Goal: Task Accomplishment & Management: Manage account settings

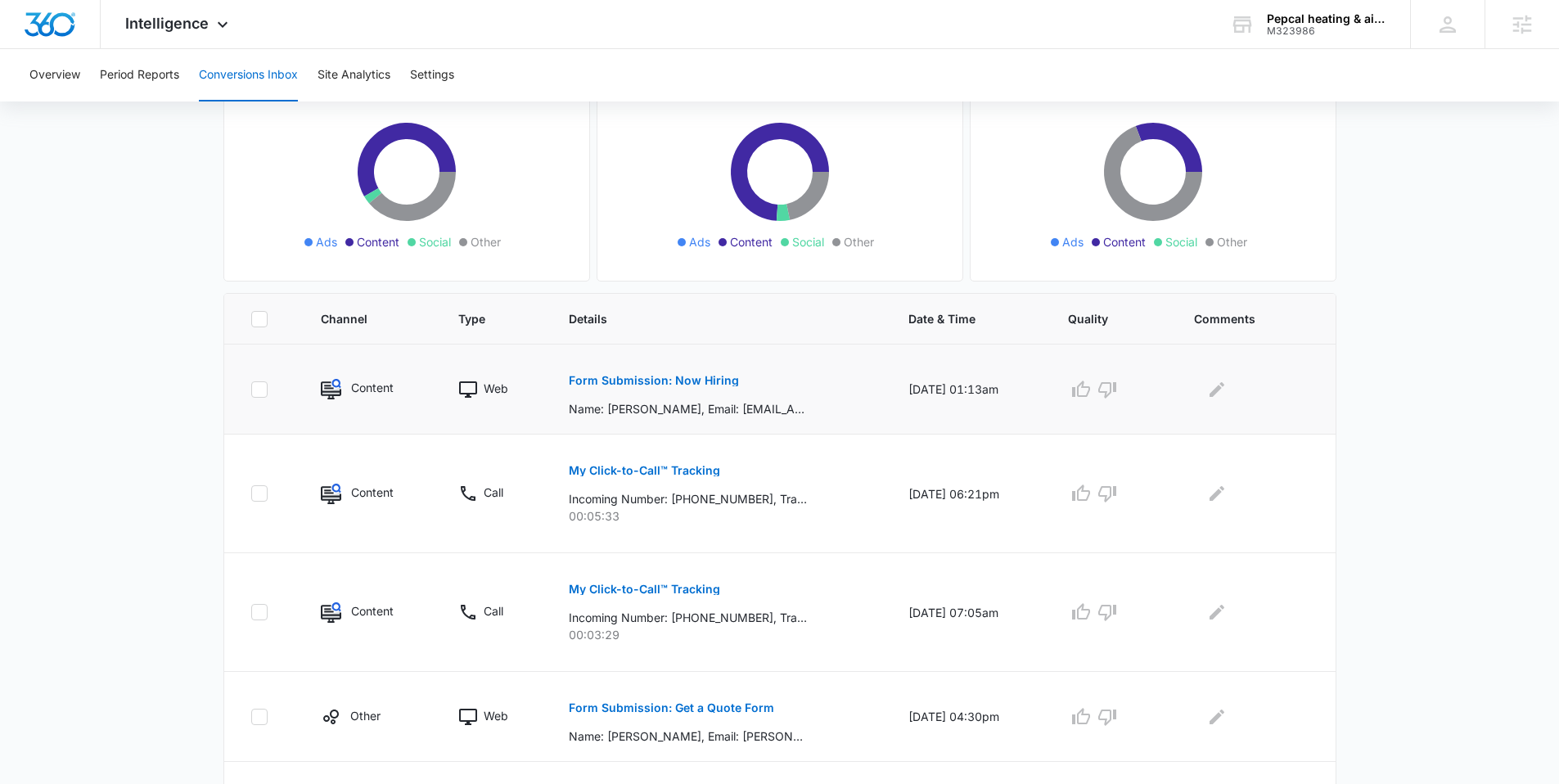
scroll to position [182, 0]
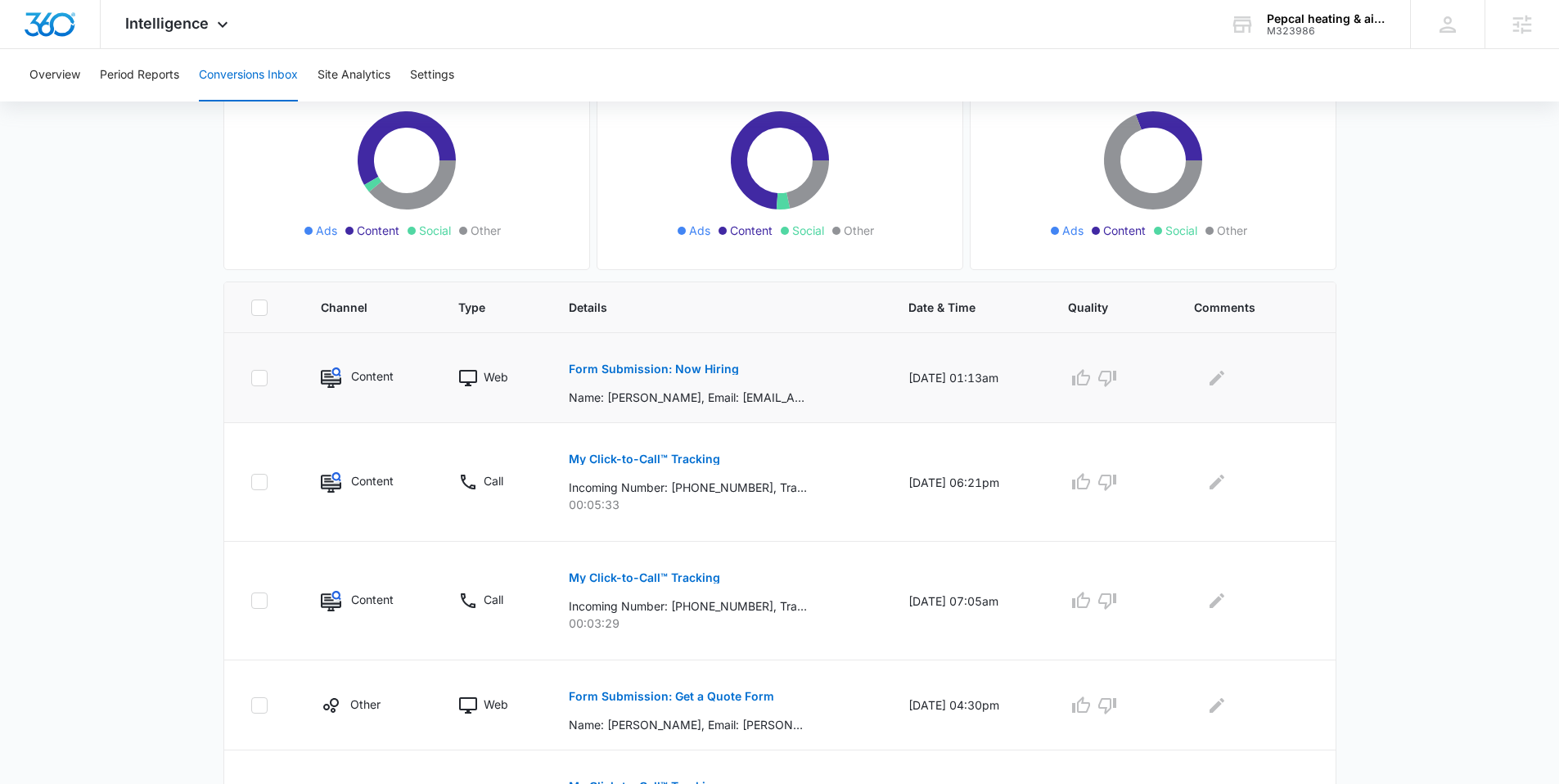
click at [676, 372] on p "Form Submission: Now Hiring" at bounding box center [654, 368] width 170 height 11
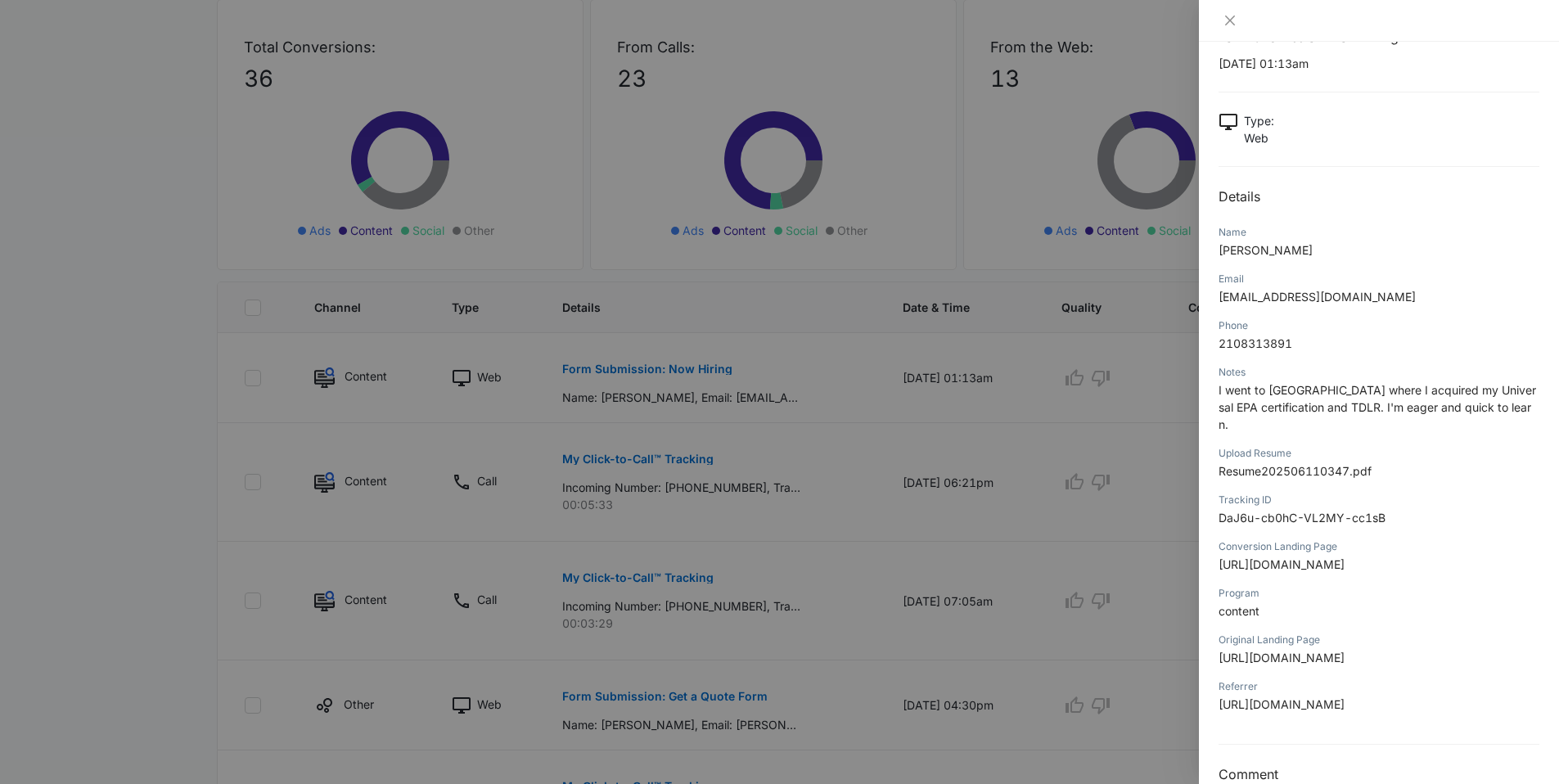
scroll to position [57, 0]
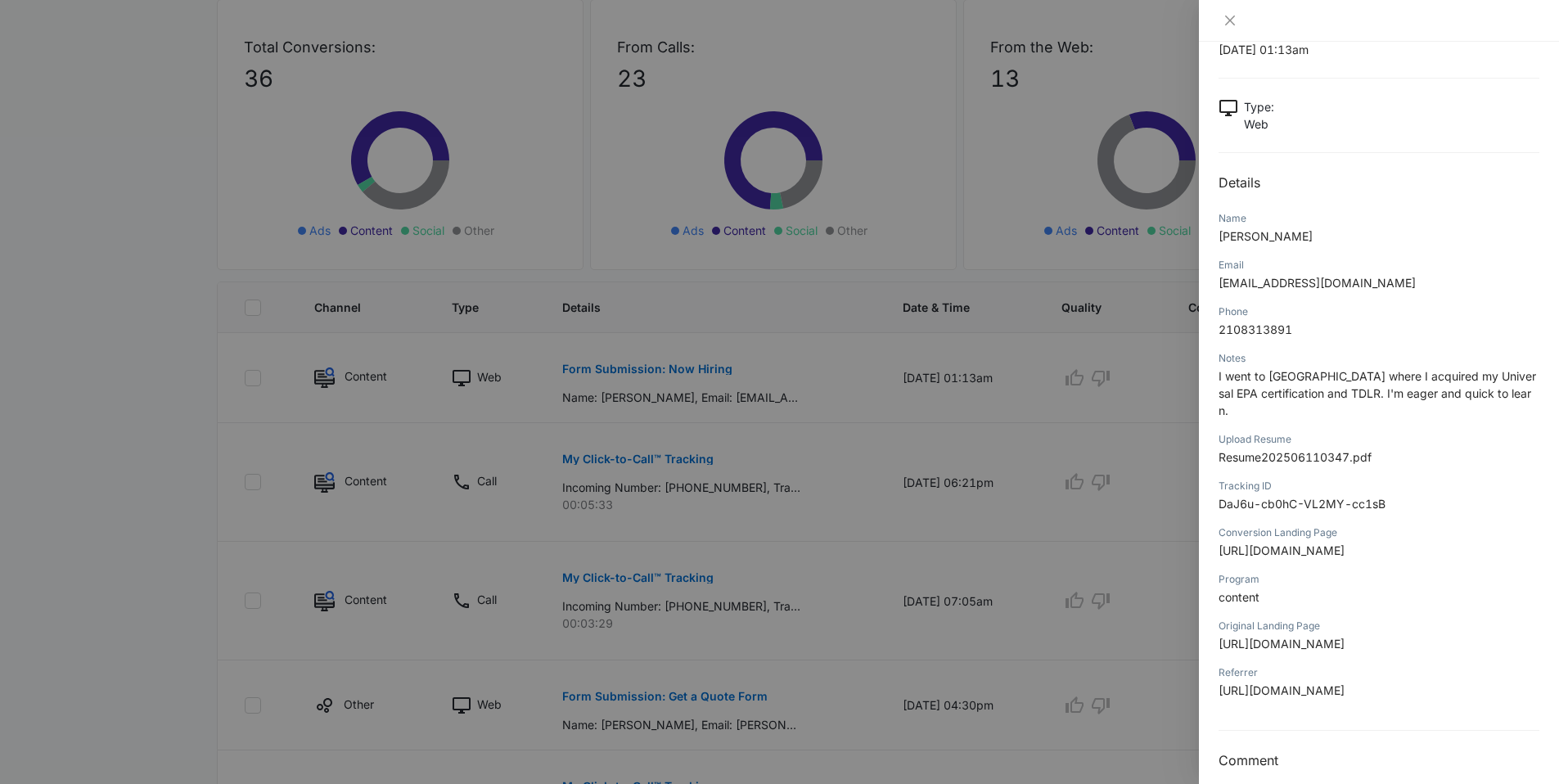
click at [198, 451] on div at bounding box center [779, 392] width 1559 height 784
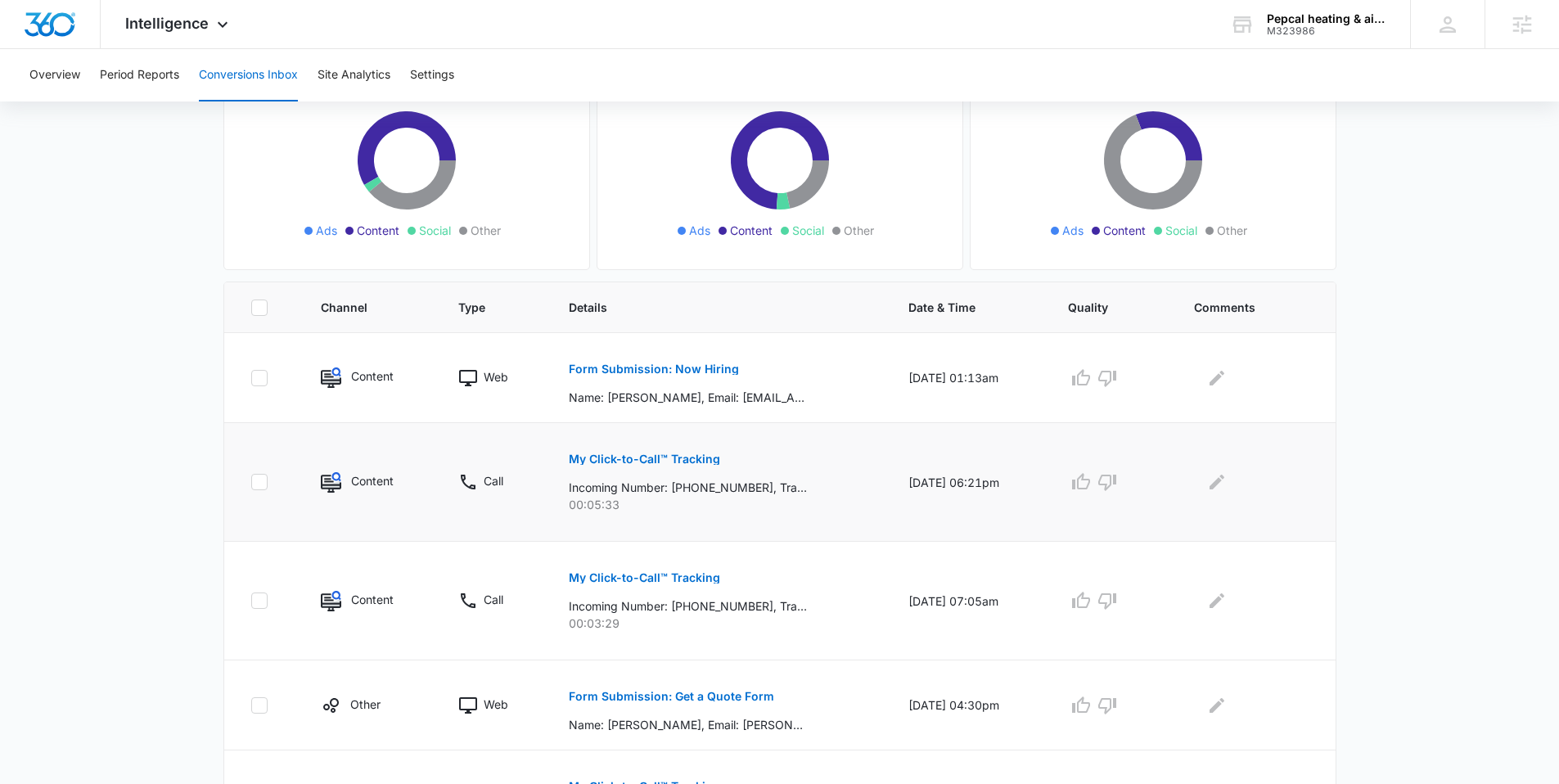
click at [700, 466] on button "My Click-to-Call™ Tracking" at bounding box center [644, 459] width 152 height 39
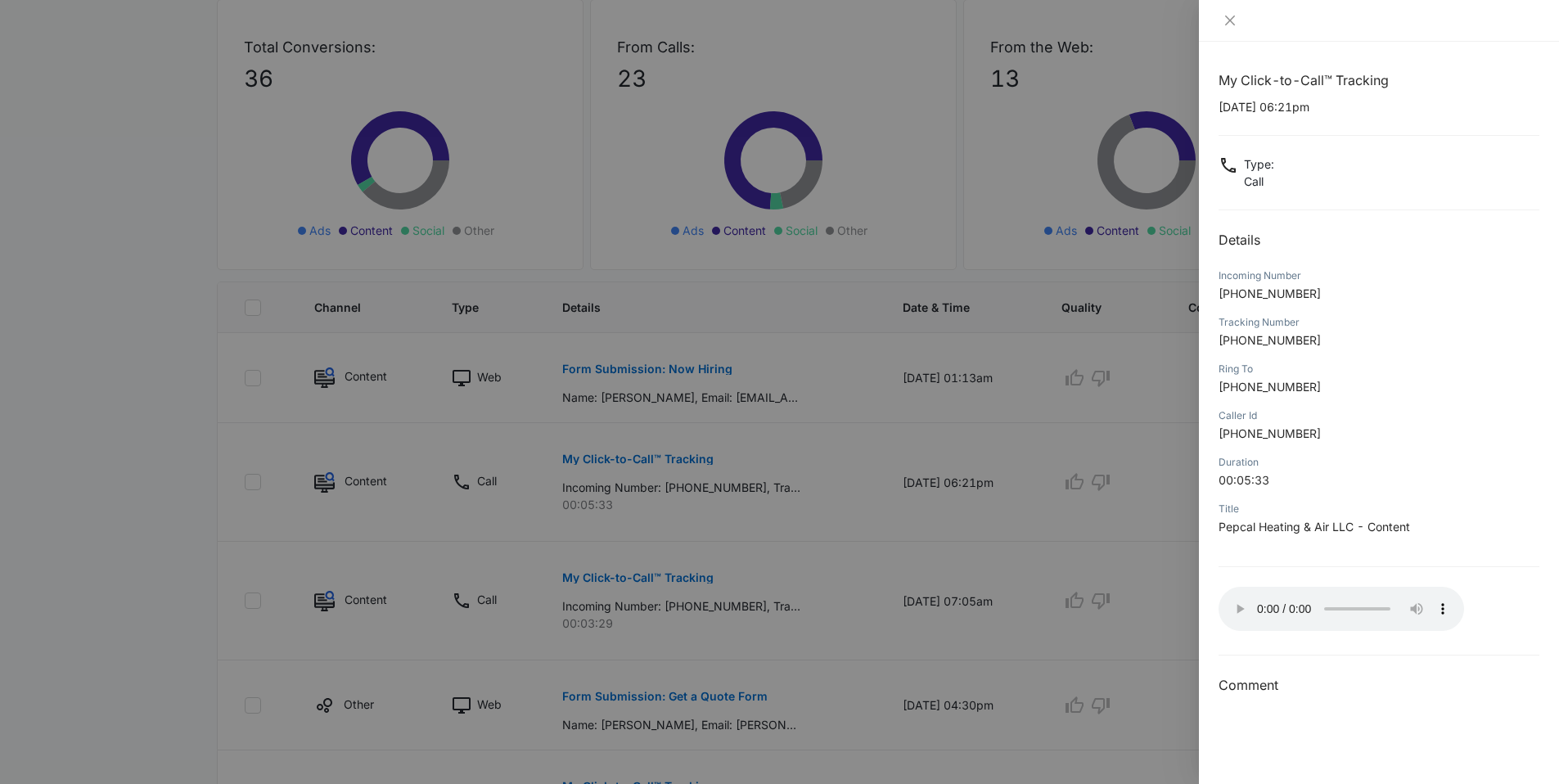
click at [1031, 517] on div at bounding box center [779, 392] width 1559 height 784
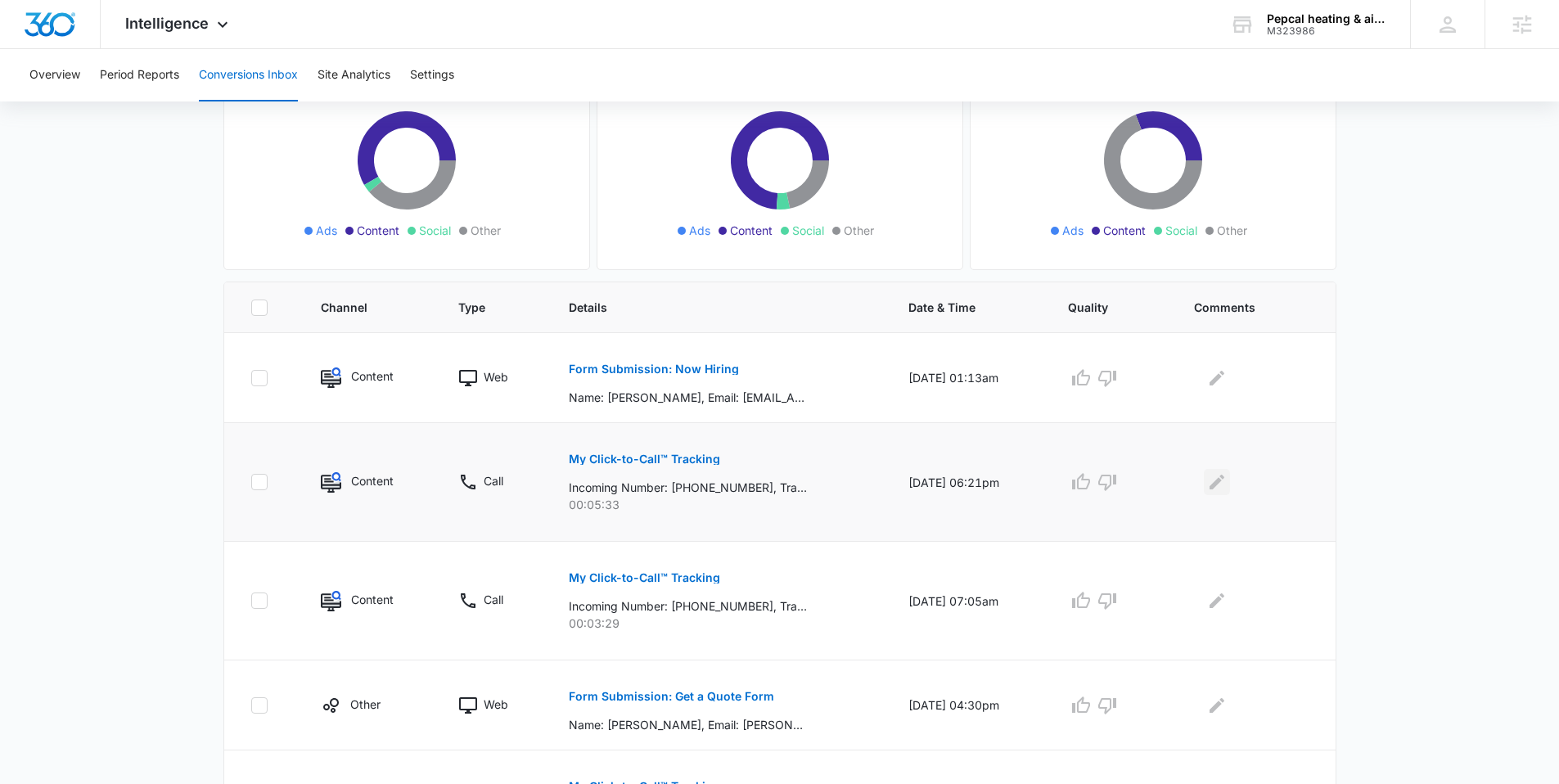
click at [1224, 494] on button "Edit Comments" at bounding box center [1217, 481] width 26 height 26
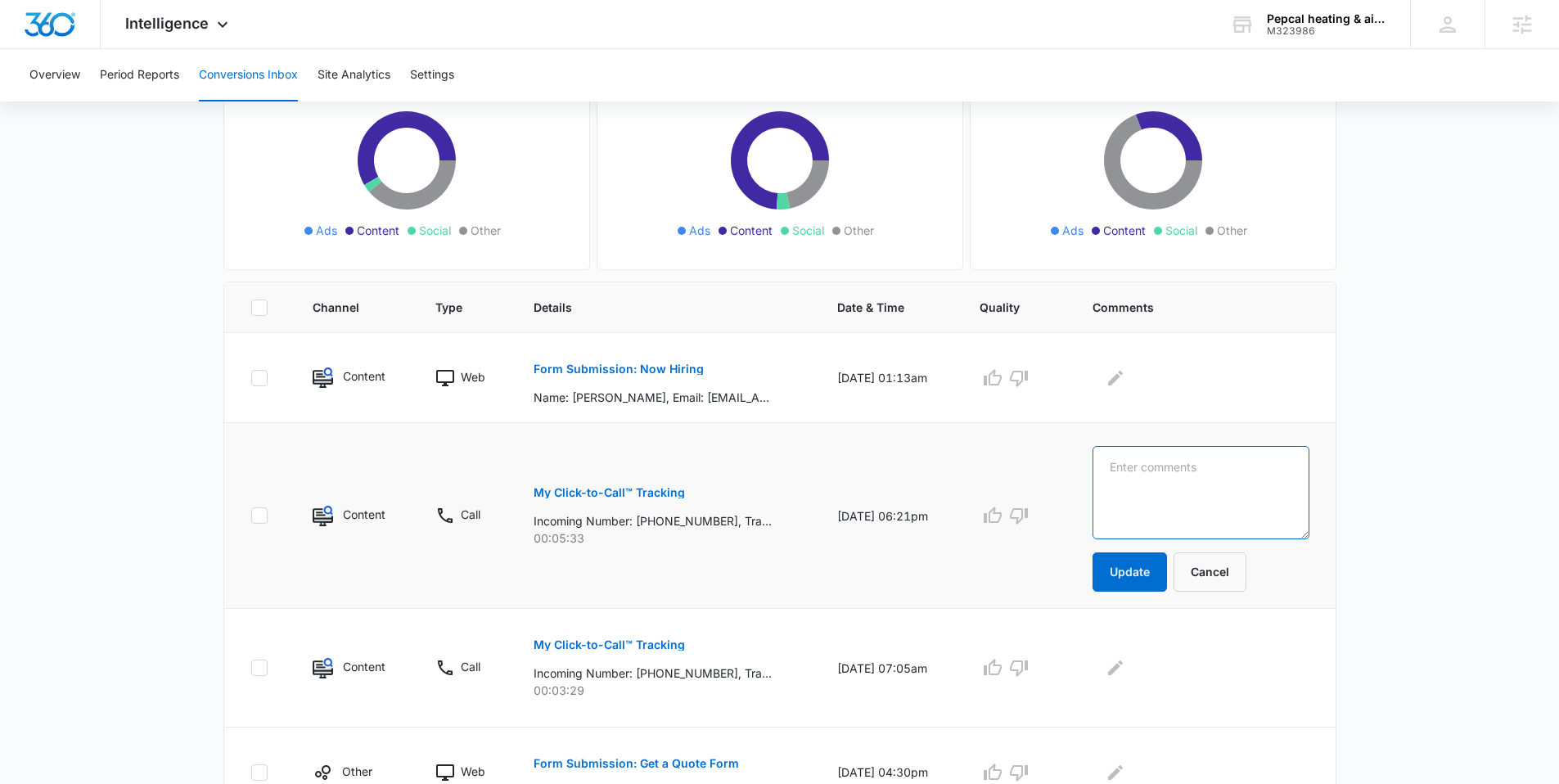
click at [1217, 486] on textarea at bounding box center [1200, 492] width 217 height 93
type textarea "might call back"
click at [1139, 574] on button "Update" at bounding box center [1129, 572] width 75 height 39
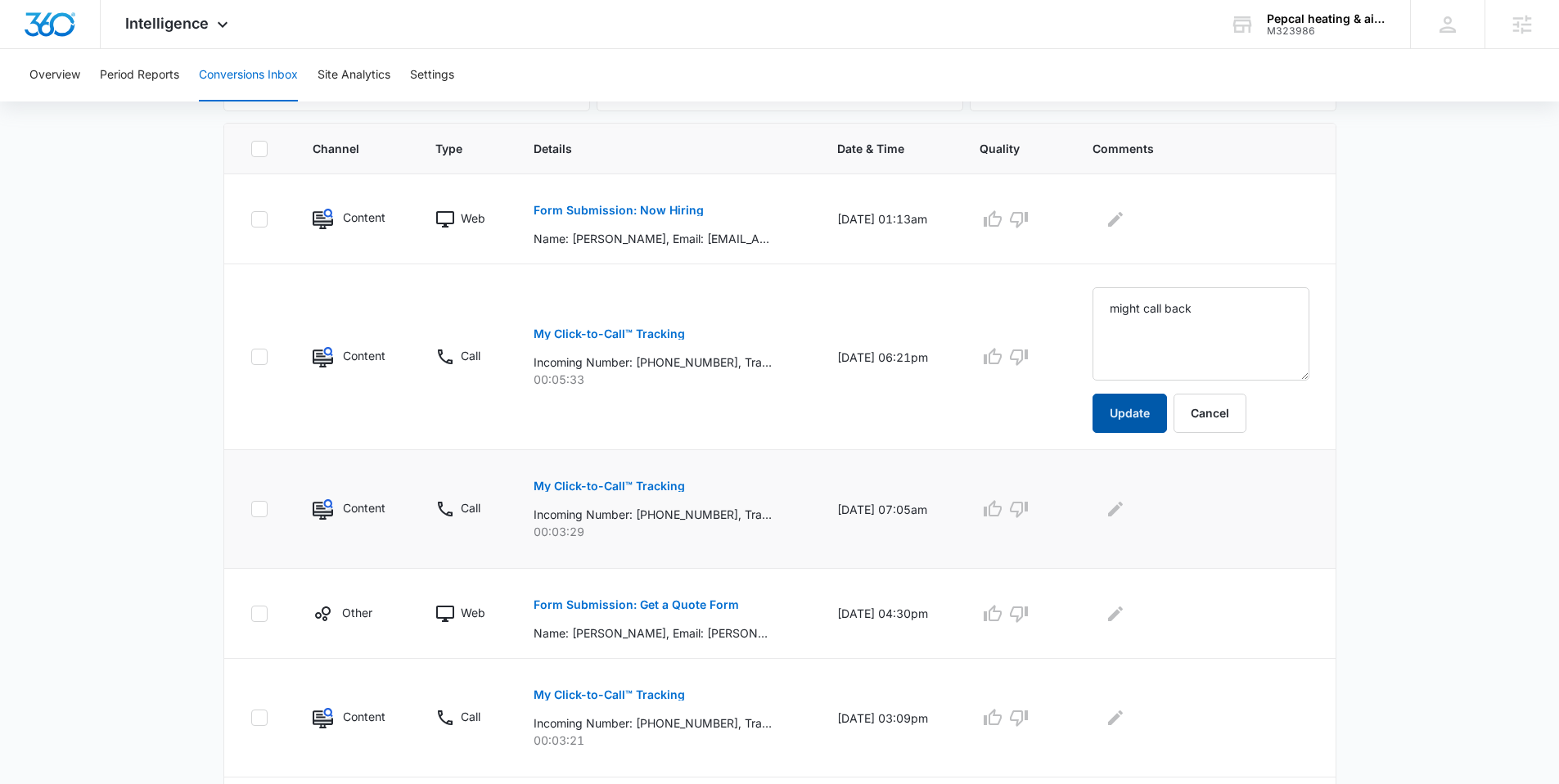
scroll to position [343, 0]
click at [643, 484] on p "My Click-to-Call™ Tracking" at bounding box center [609, 484] width 152 height 11
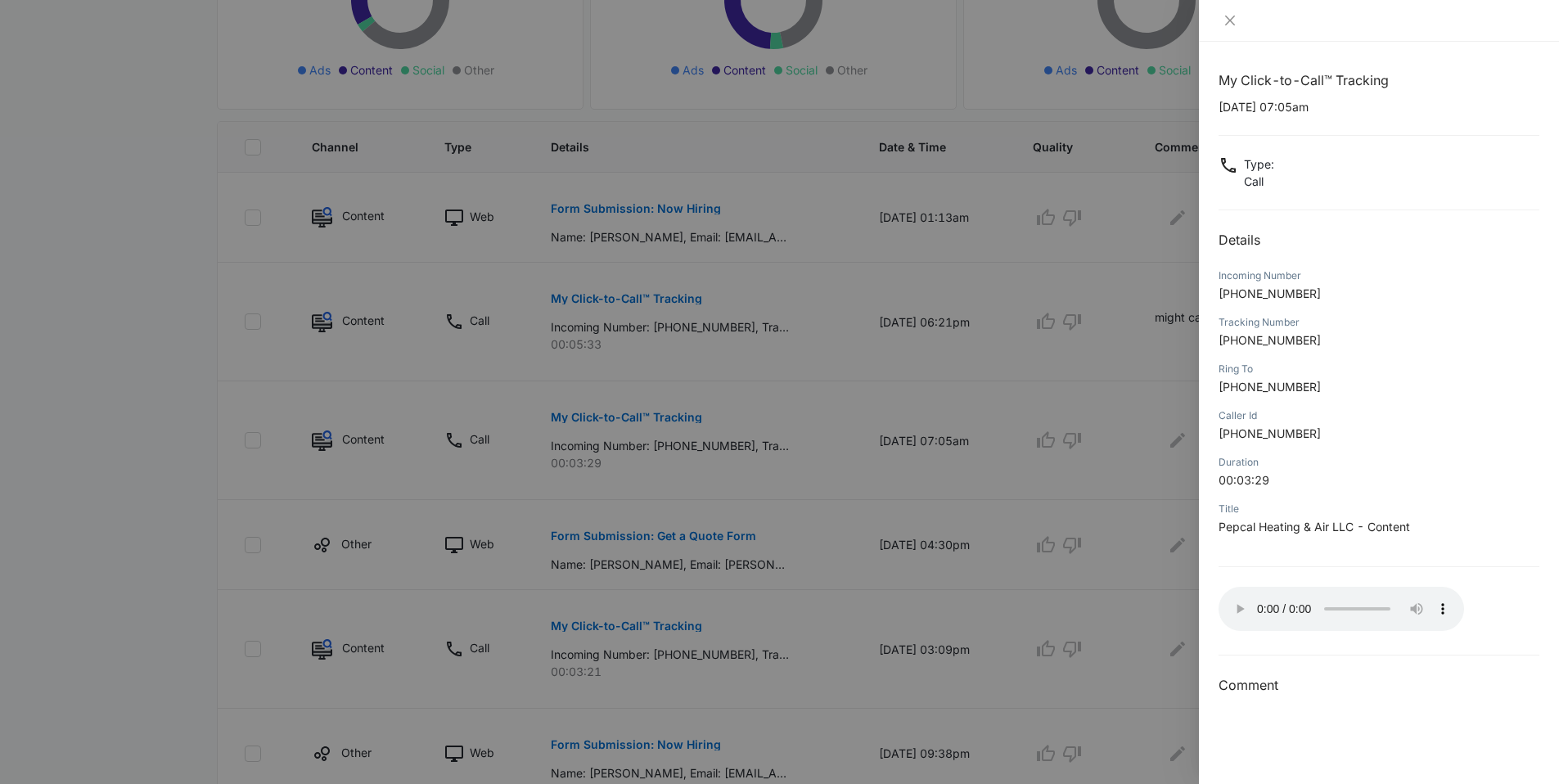
drag, startPoint x: 1145, startPoint y: 617, endPoint x: 1156, endPoint y: 609, distance: 13.6
click at [1144, 617] on div at bounding box center [779, 392] width 1559 height 784
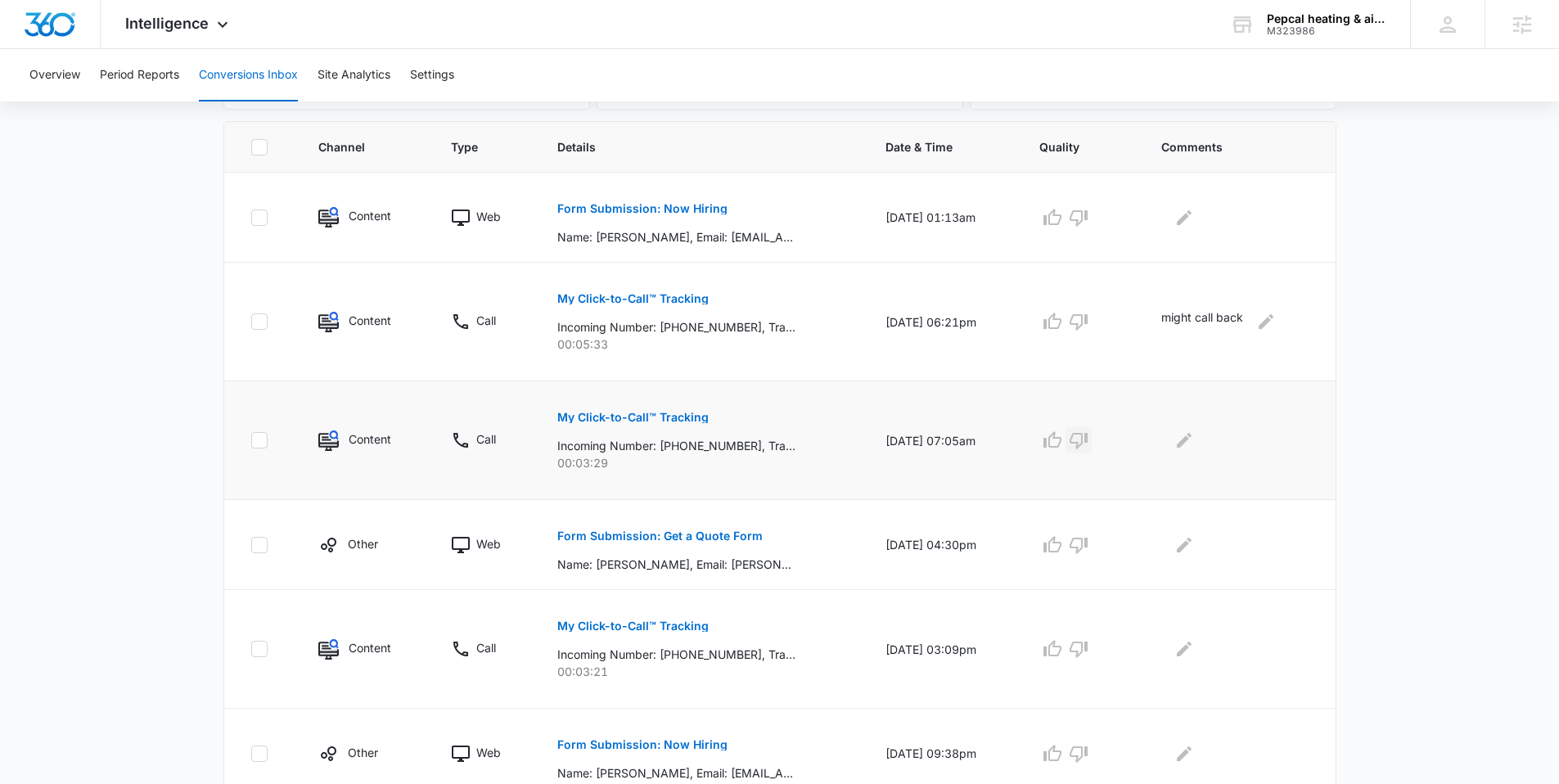
click at [1089, 444] on icon "button" at bounding box center [1078, 440] width 19 height 19
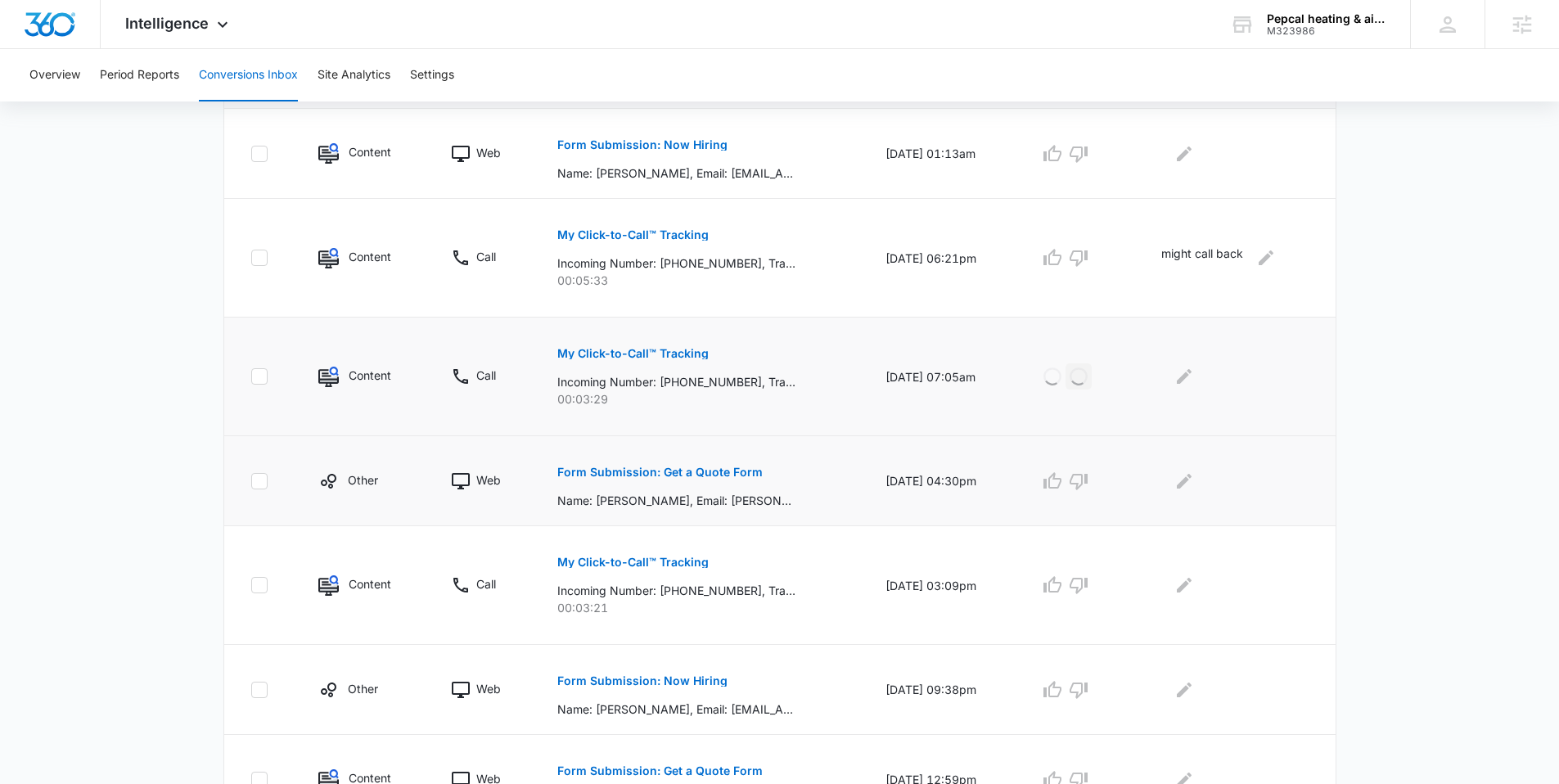
scroll to position [481, 0]
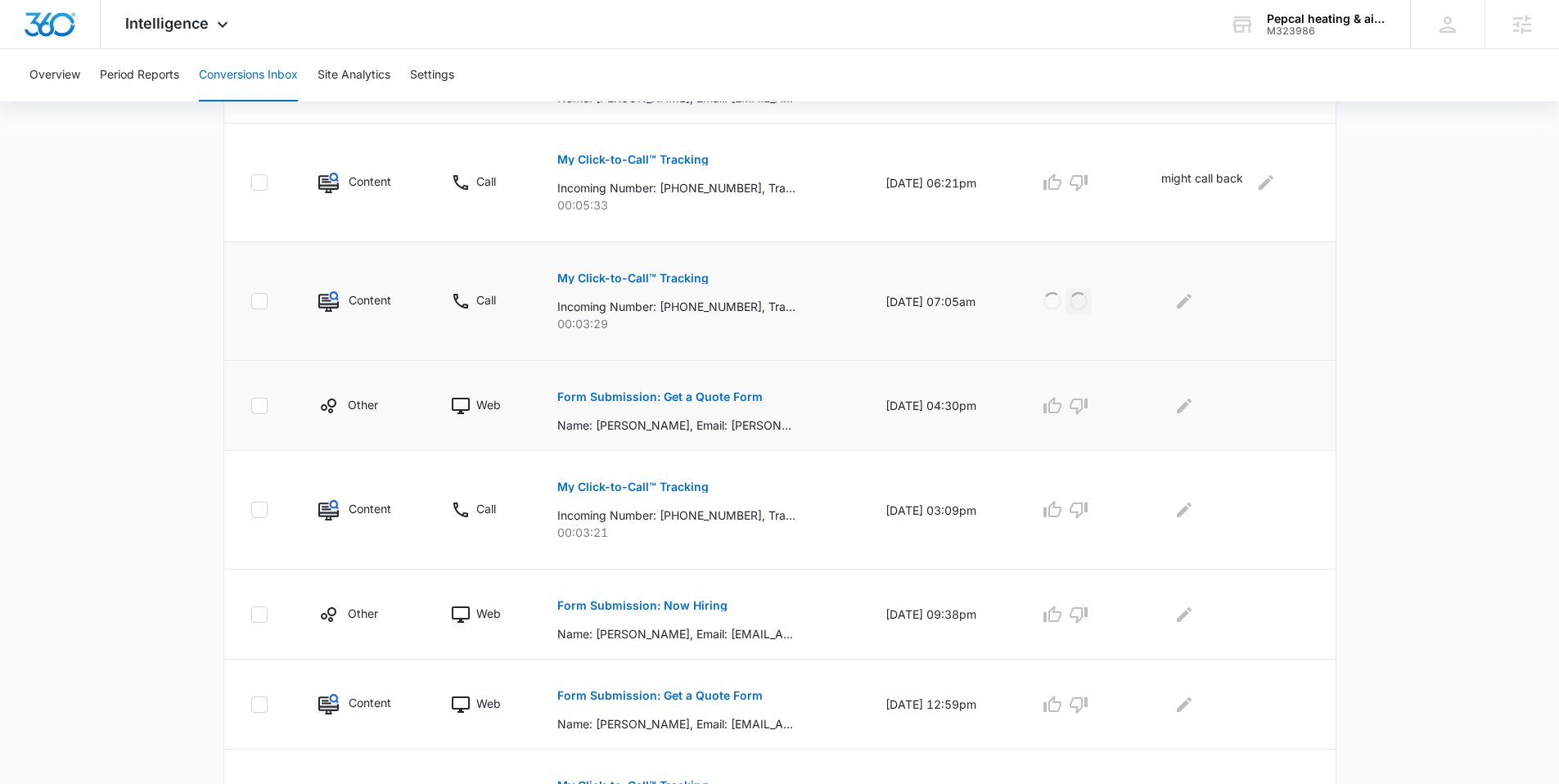
click at [706, 393] on p "Form Submission: Get a Quote Form" at bounding box center [660, 396] width 205 height 11
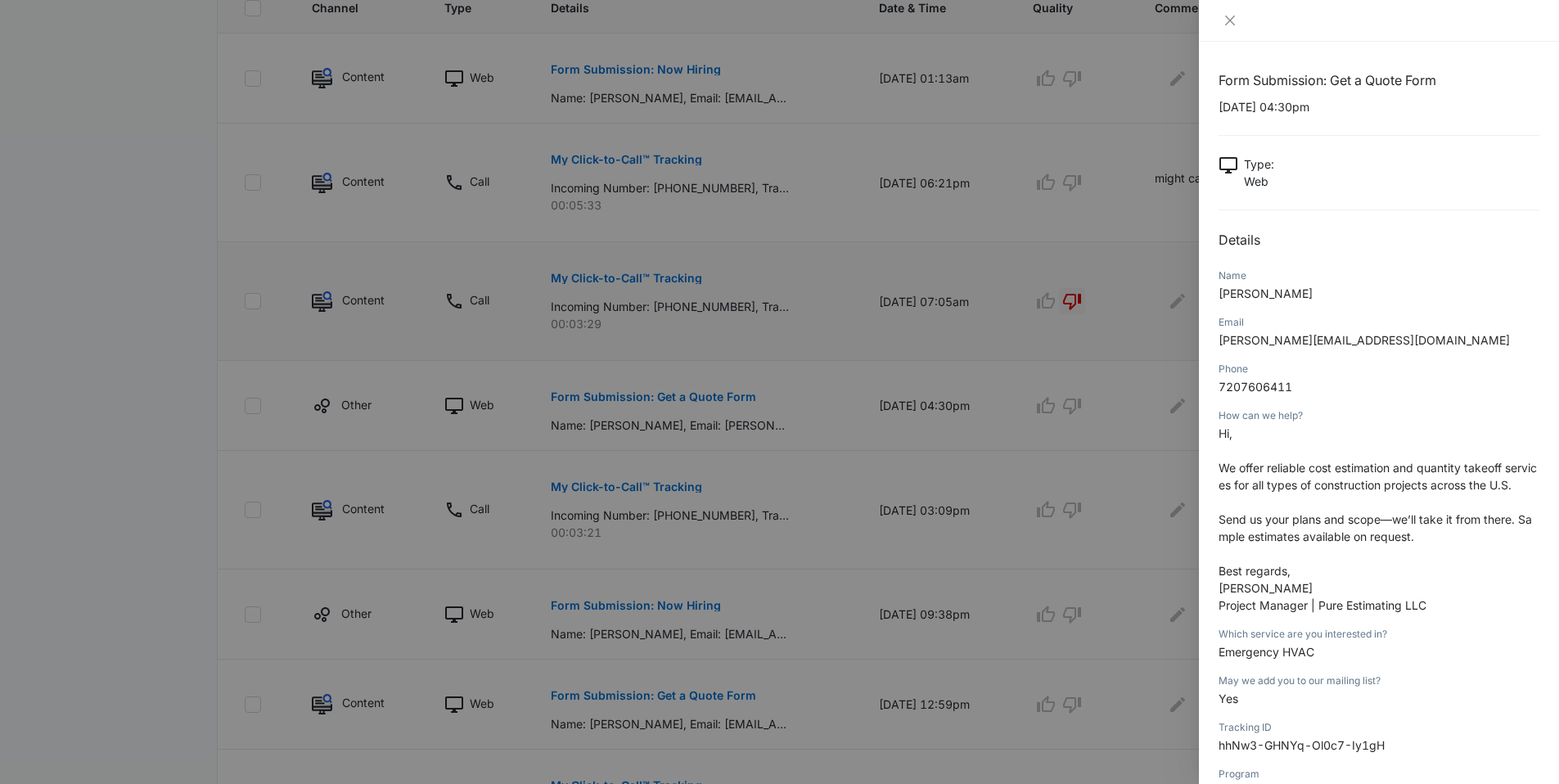
click at [969, 468] on div at bounding box center [779, 392] width 1559 height 784
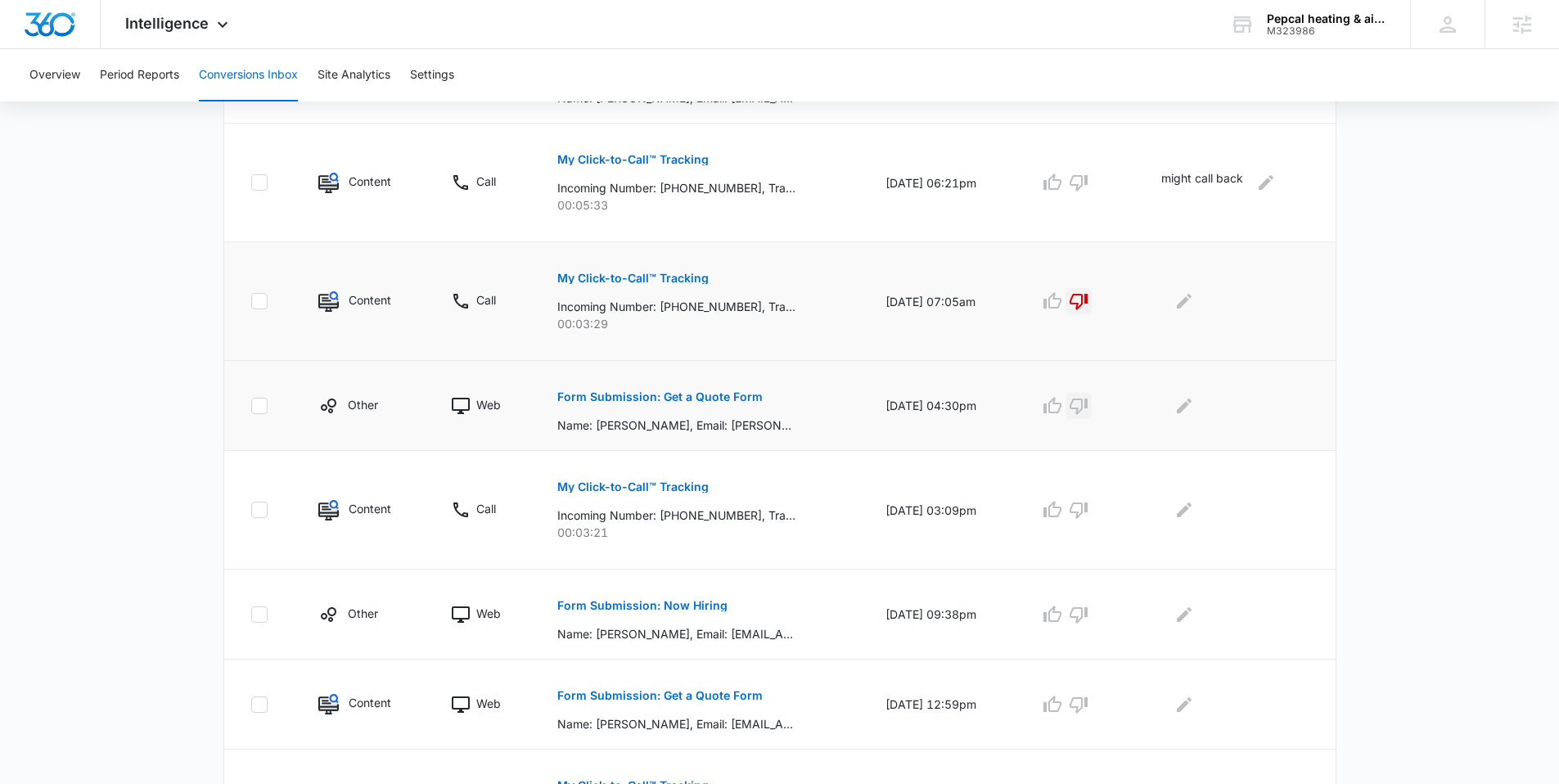
click at [1088, 410] on icon "button" at bounding box center [1078, 406] width 18 height 17
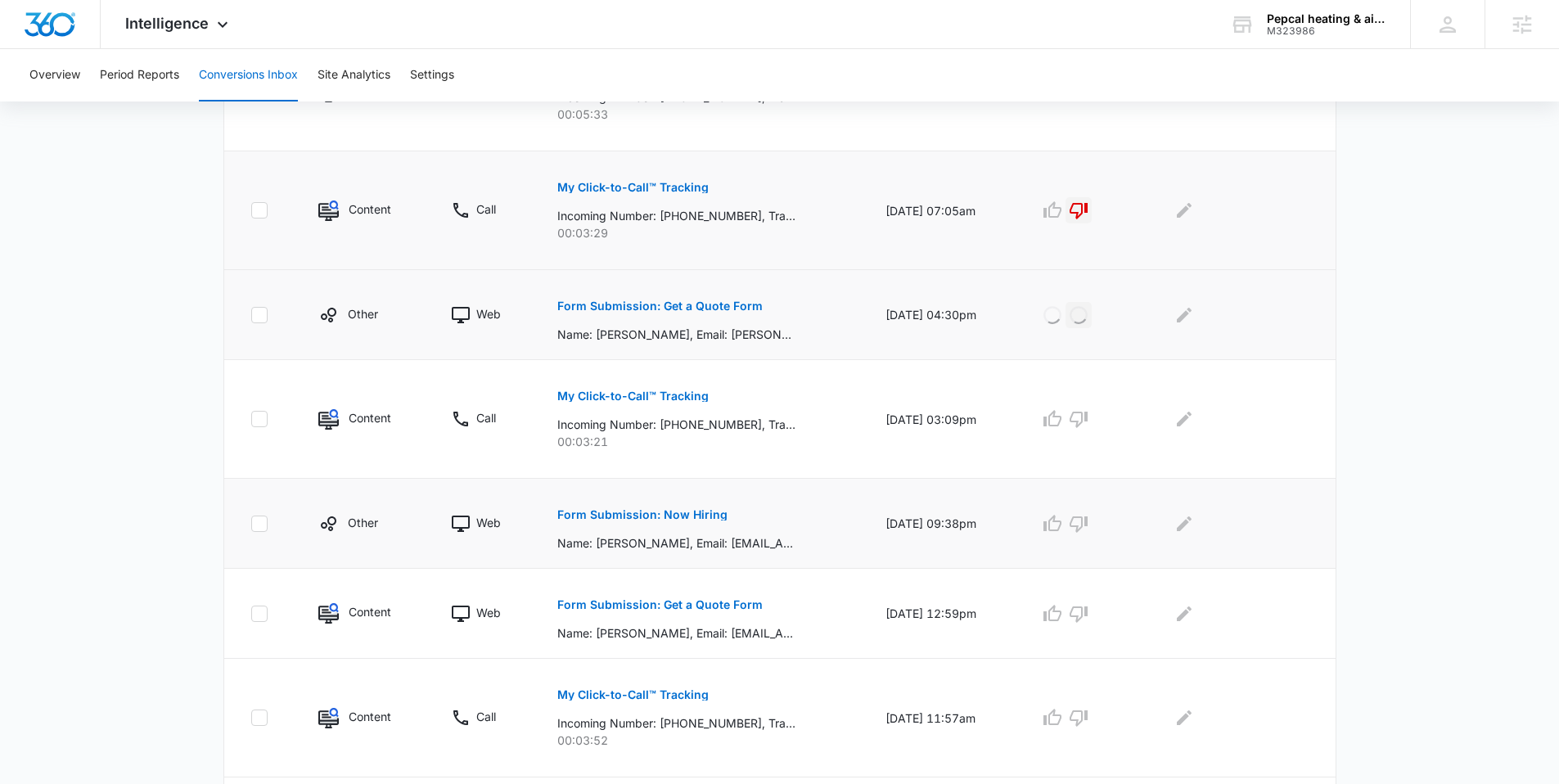
scroll to position [588, 0]
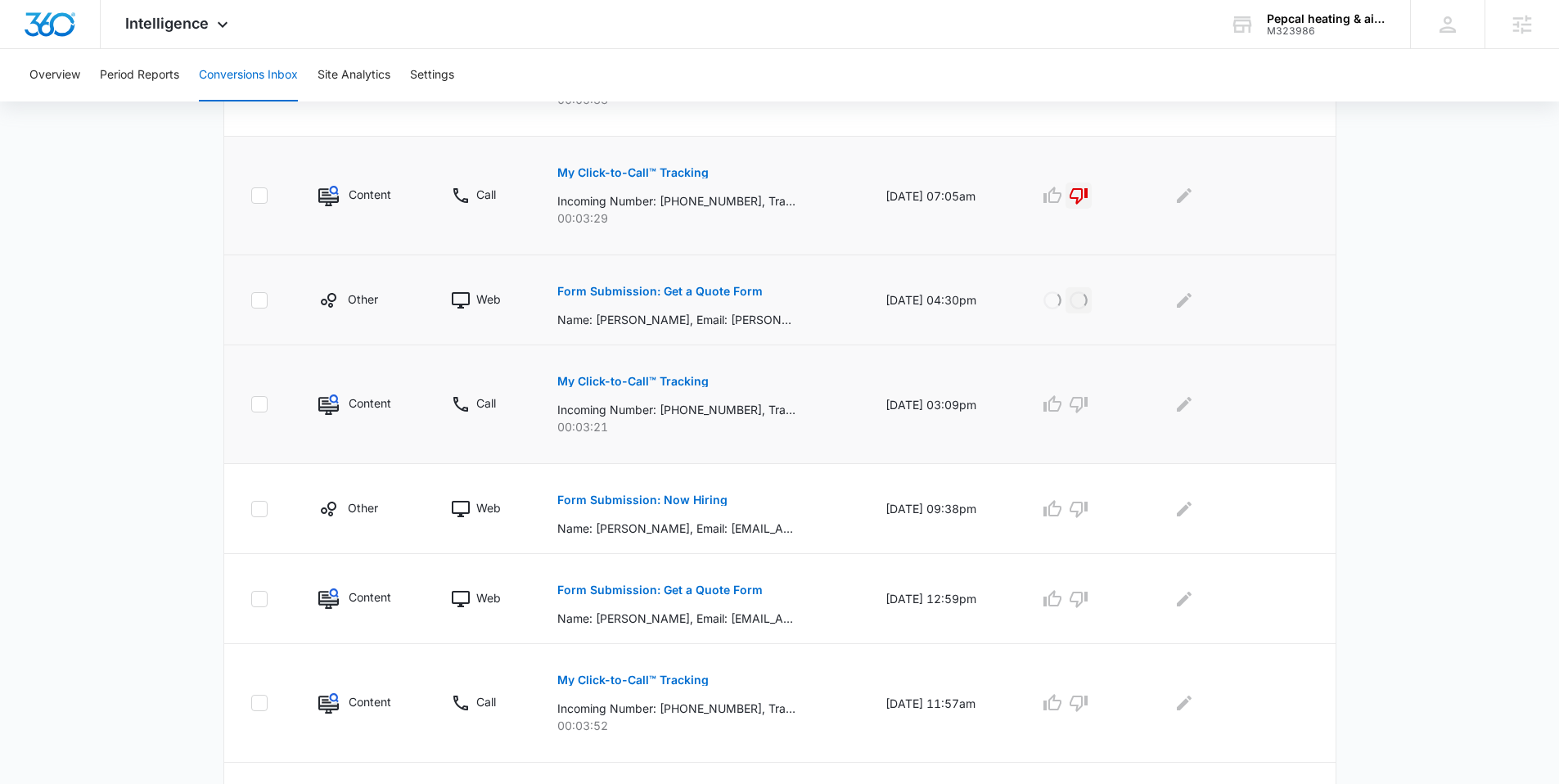
click at [675, 382] on p "My Click-to-Call™ Tracking" at bounding box center [633, 381] width 152 height 11
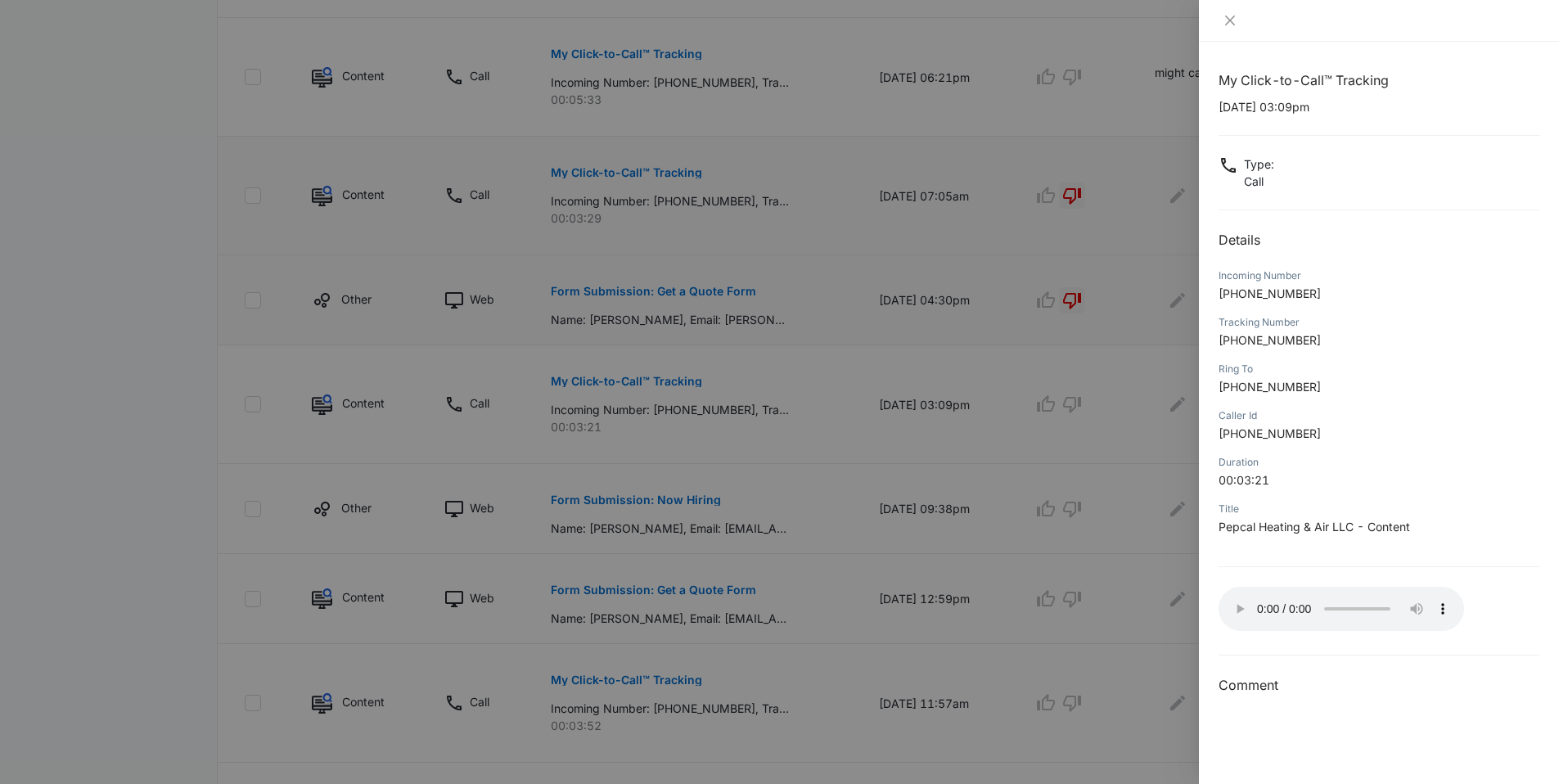
drag, startPoint x: 978, startPoint y: 483, endPoint x: 984, endPoint y: 469, distance: 15.2
click at [977, 483] on div at bounding box center [779, 392] width 1559 height 784
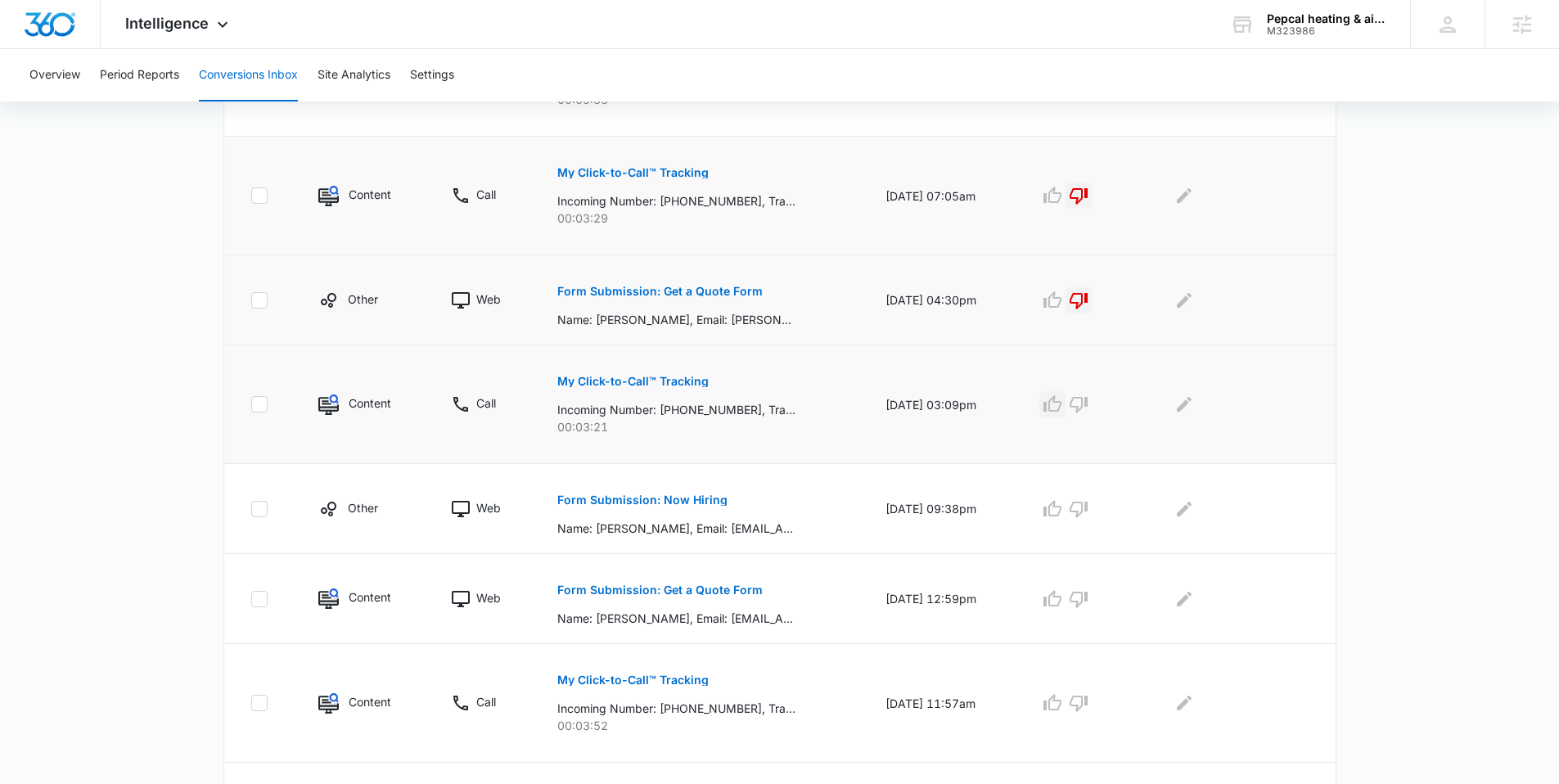
click at [1062, 403] on icon "button" at bounding box center [1052, 404] width 19 height 19
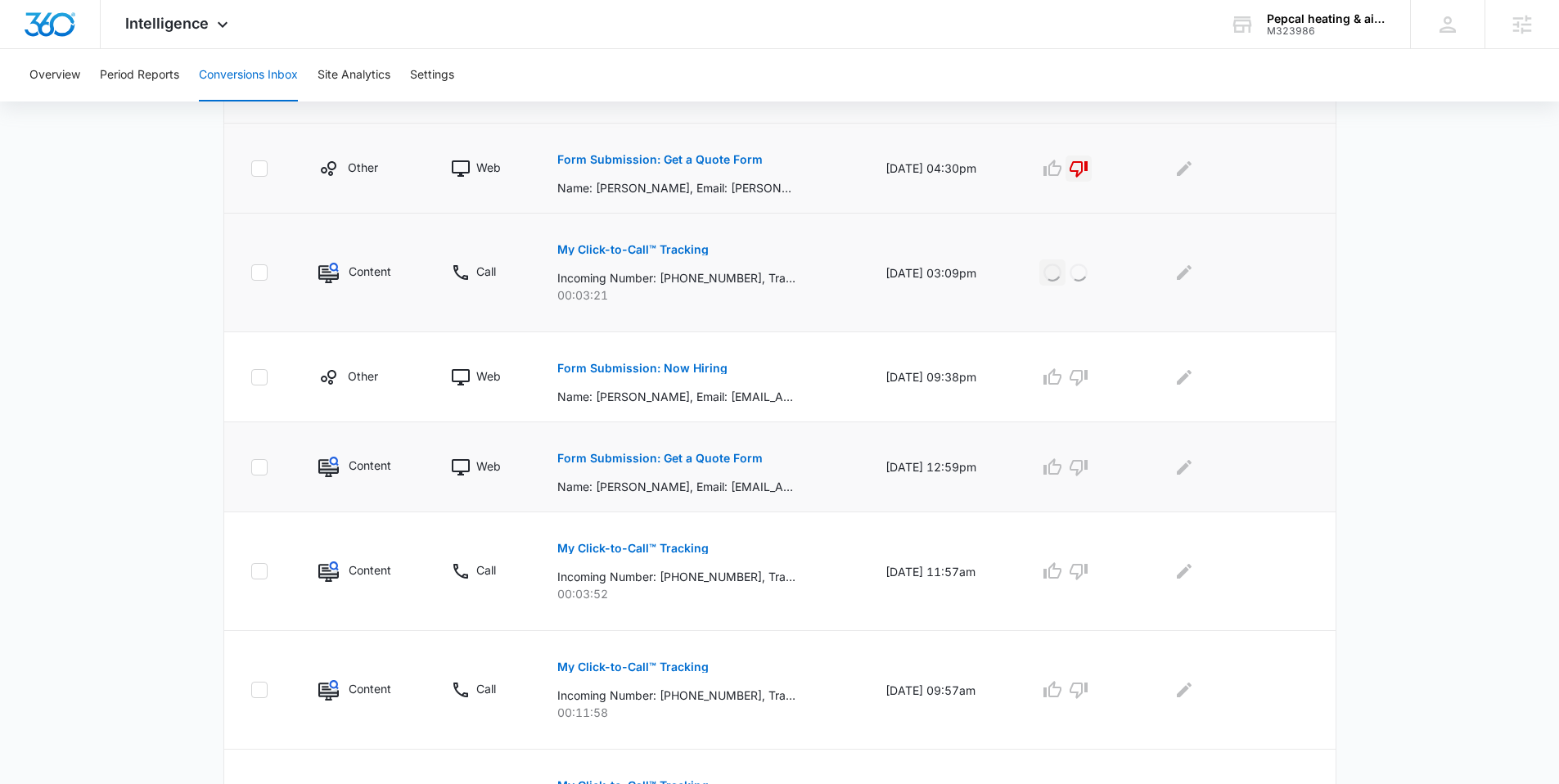
scroll to position [721, 0]
click at [699, 362] on p "Form Submission: Now Hiring" at bounding box center [642, 366] width 170 height 11
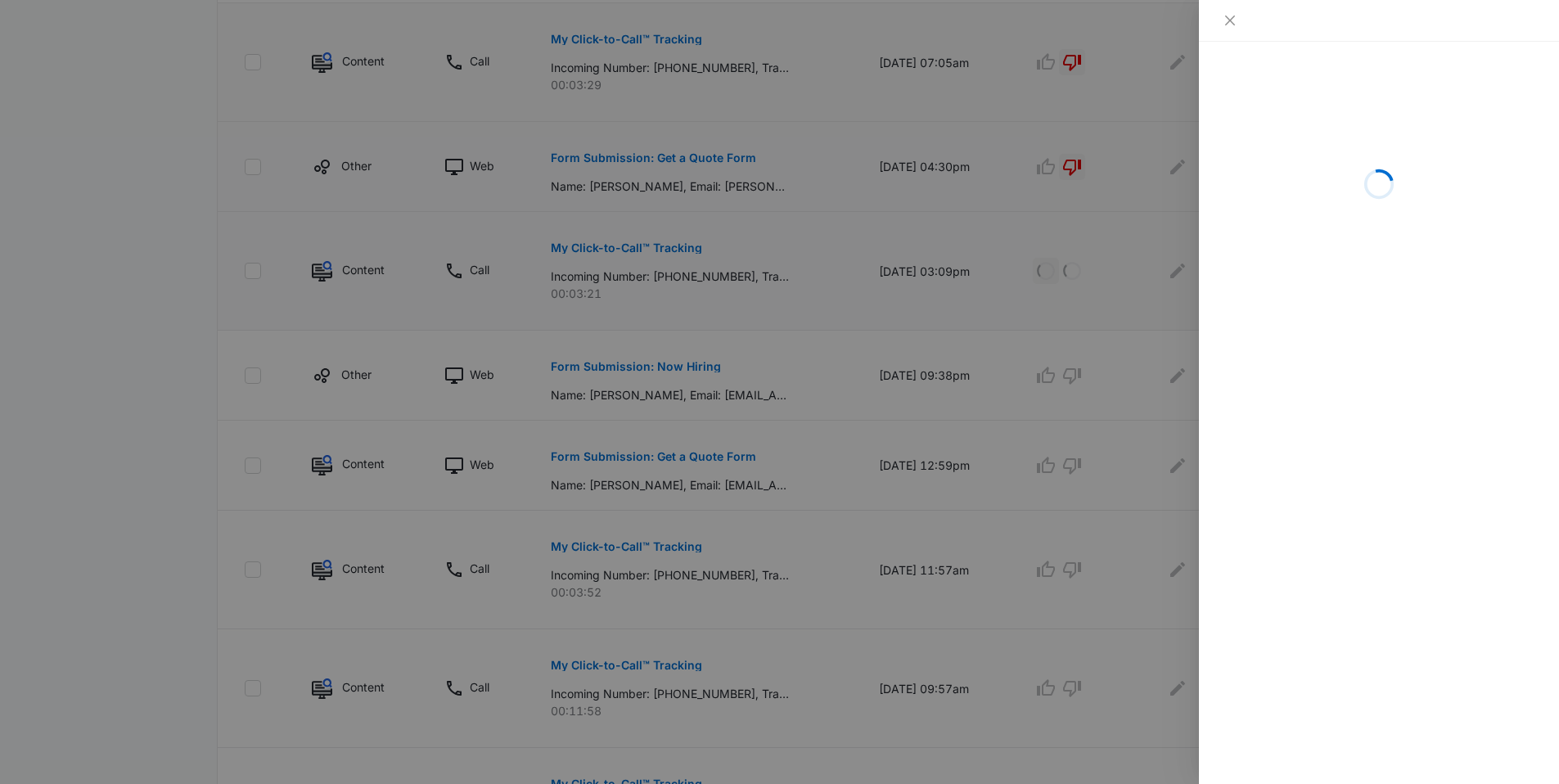
click at [986, 431] on div at bounding box center [779, 392] width 1559 height 784
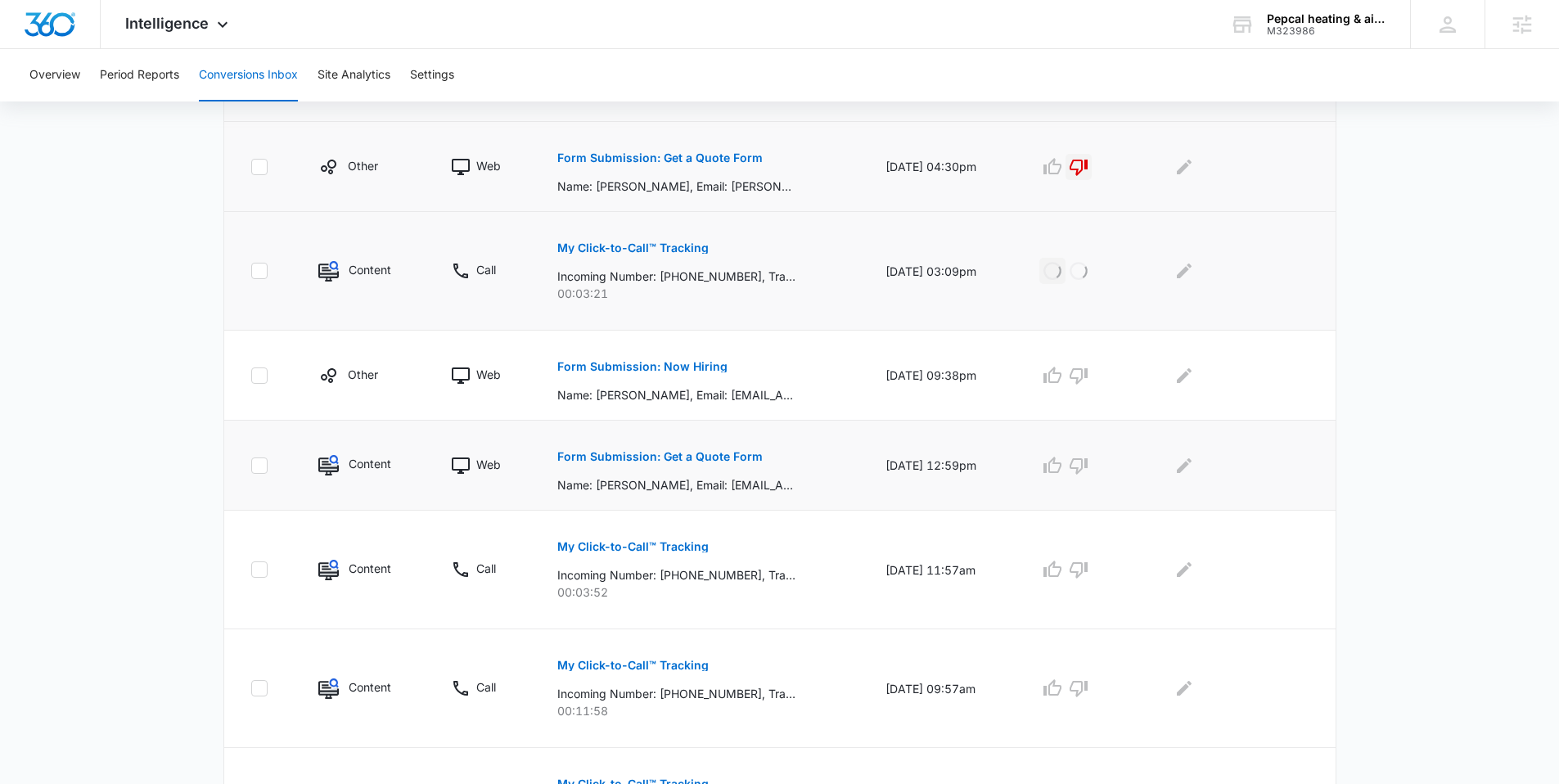
click at [718, 459] on p "Form Submission: Get a Quote Form" at bounding box center [660, 456] width 205 height 11
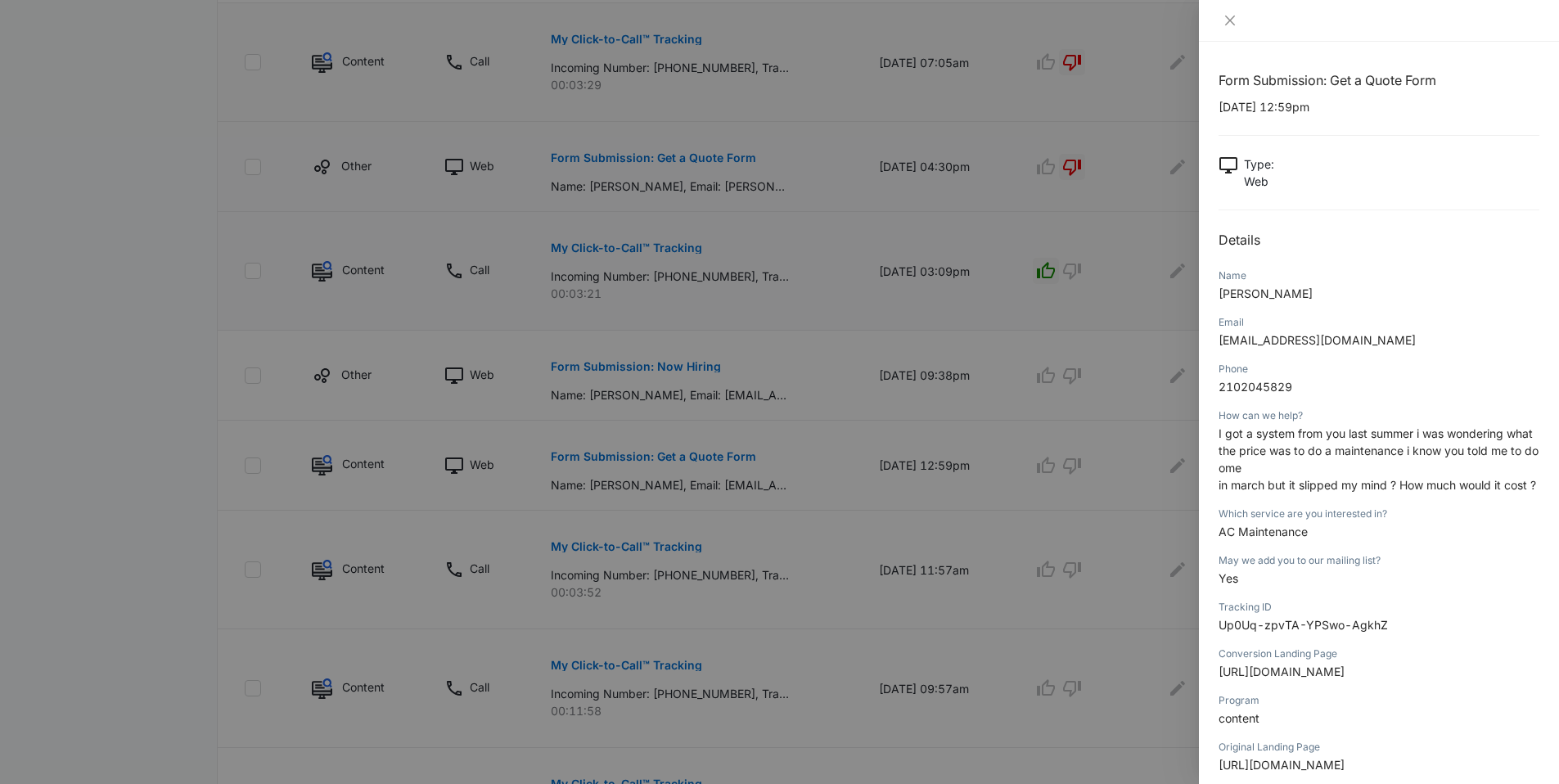
click at [1080, 498] on div at bounding box center [779, 392] width 1559 height 784
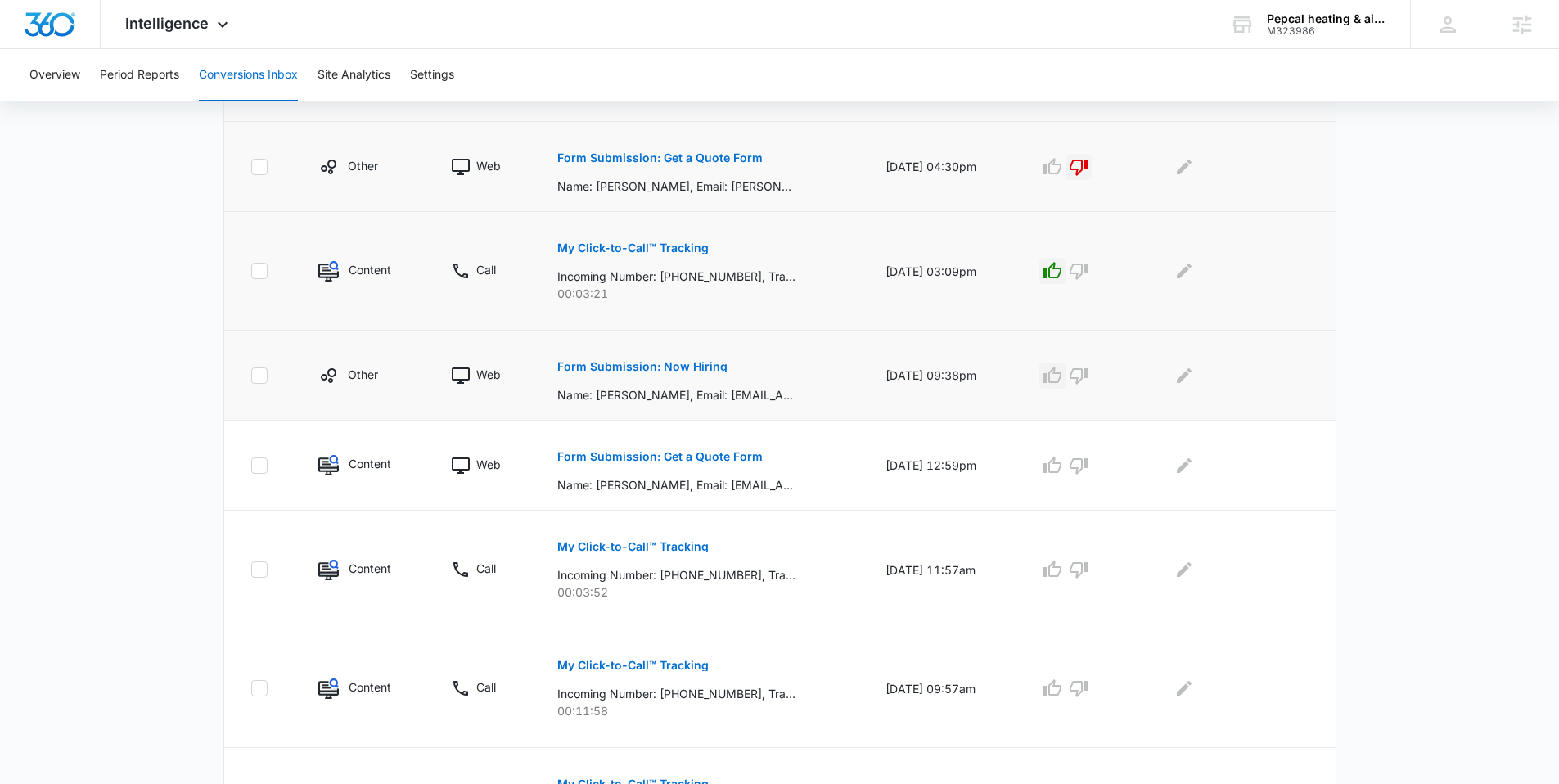
click at [1055, 372] on icon "button" at bounding box center [1052, 375] width 19 height 19
click at [1062, 465] on icon "button" at bounding box center [1052, 466] width 19 height 19
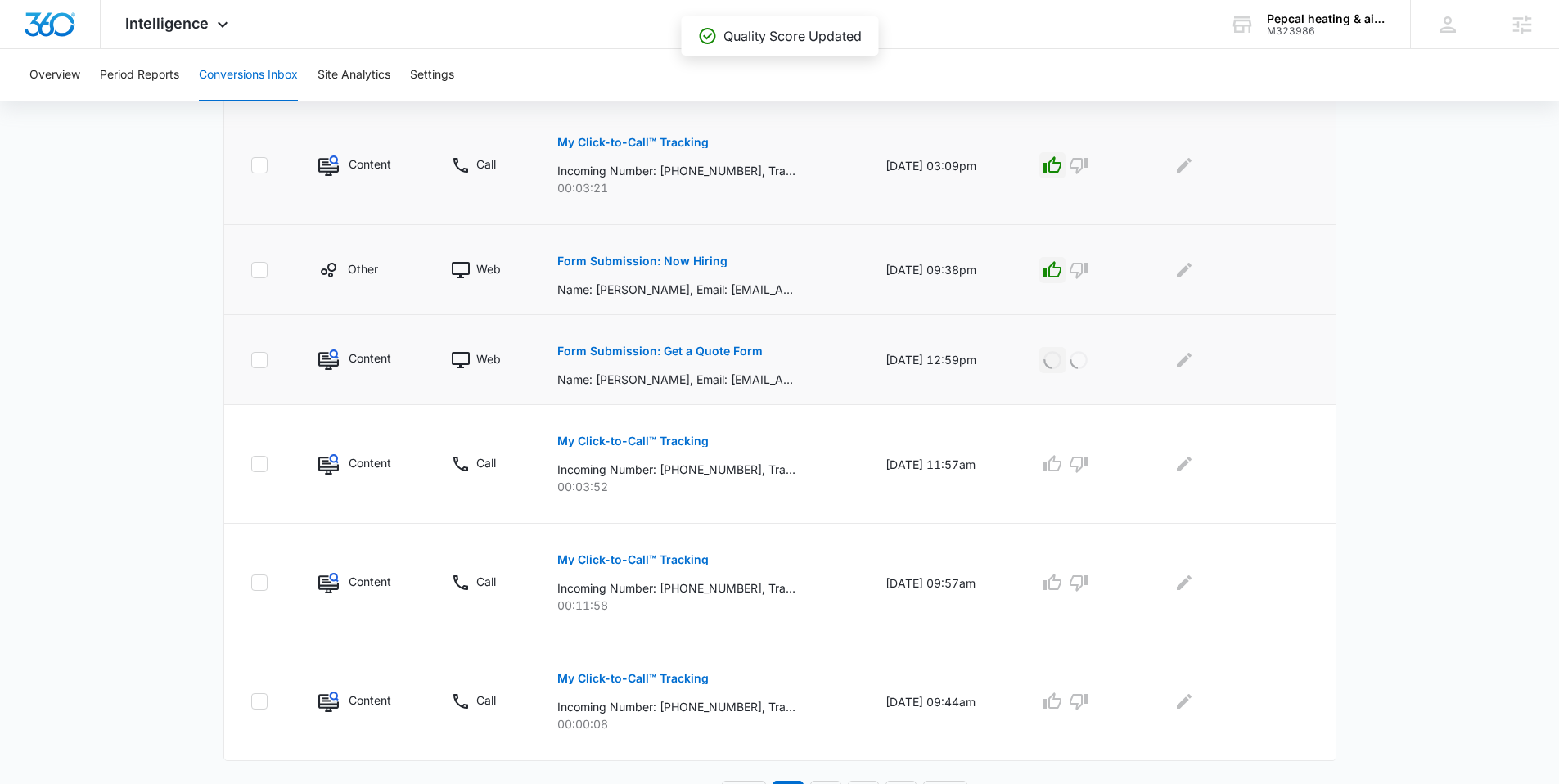
scroll to position [835, 0]
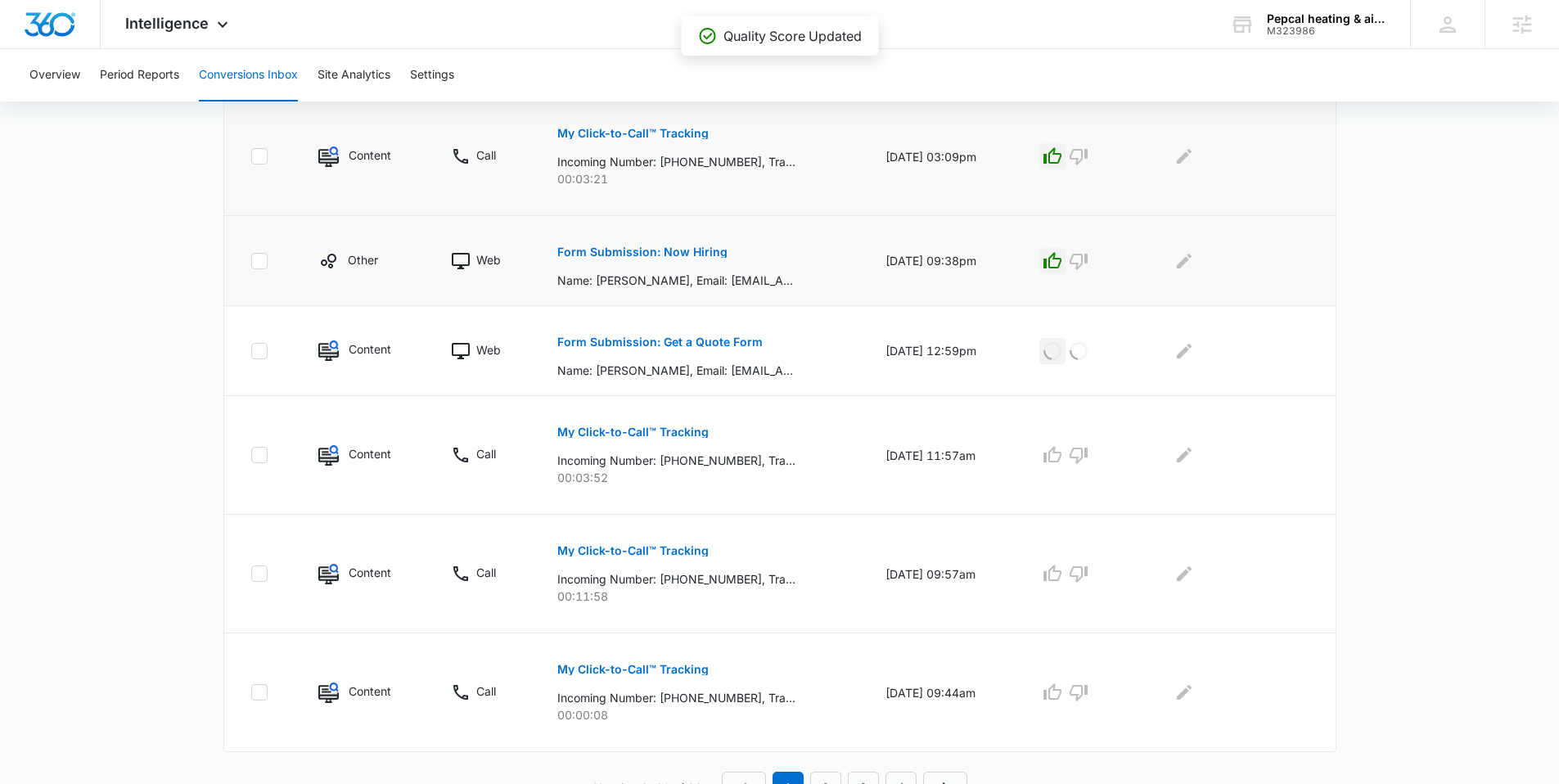
click at [1062, 261] on icon "button" at bounding box center [1052, 260] width 19 height 19
click at [673, 431] on p "My Click-to-Call™ Tracking" at bounding box center [633, 431] width 152 height 11
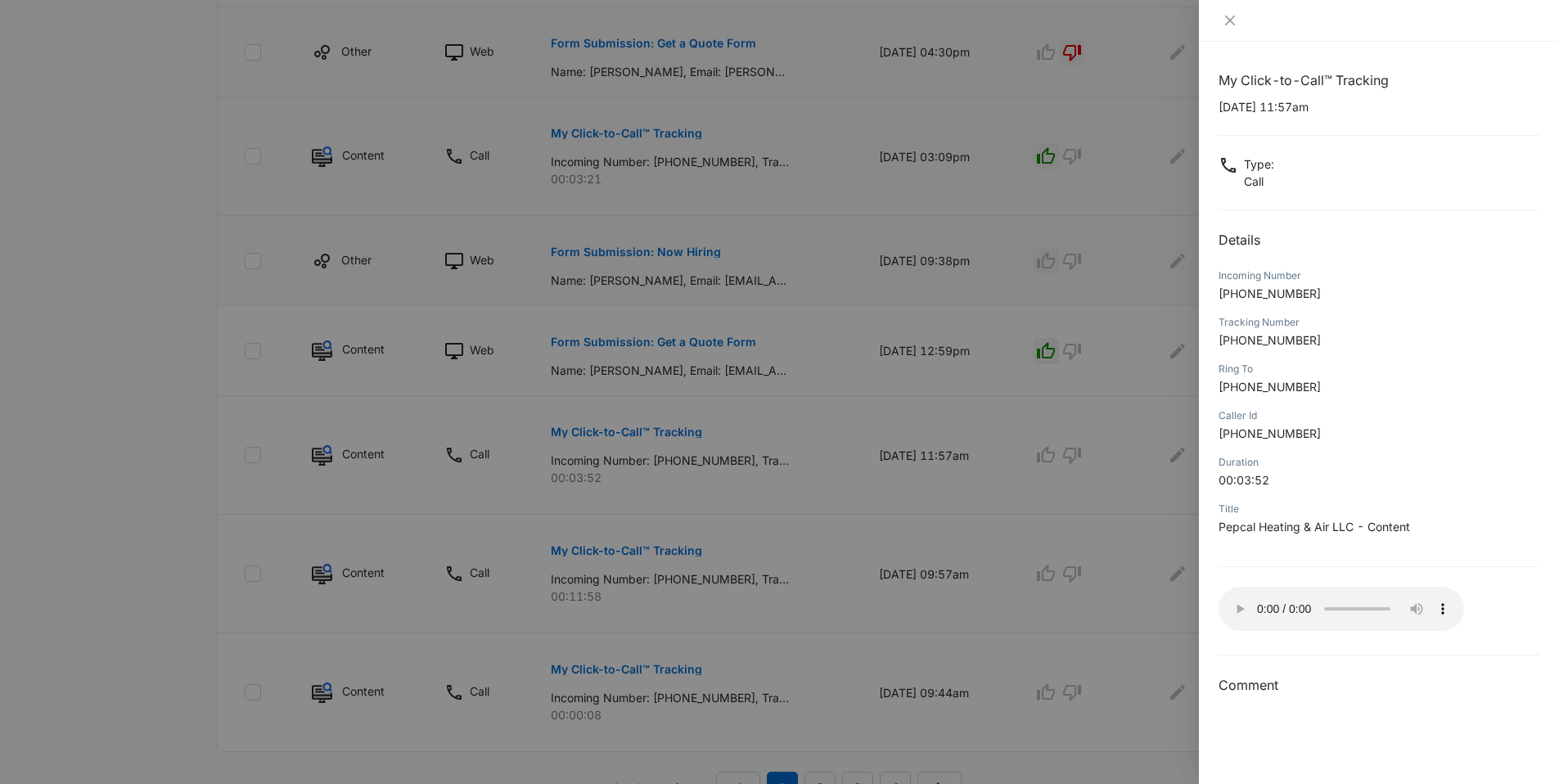
click at [1011, 531] on div at bounding box center [779, 392] width 1559 height 784
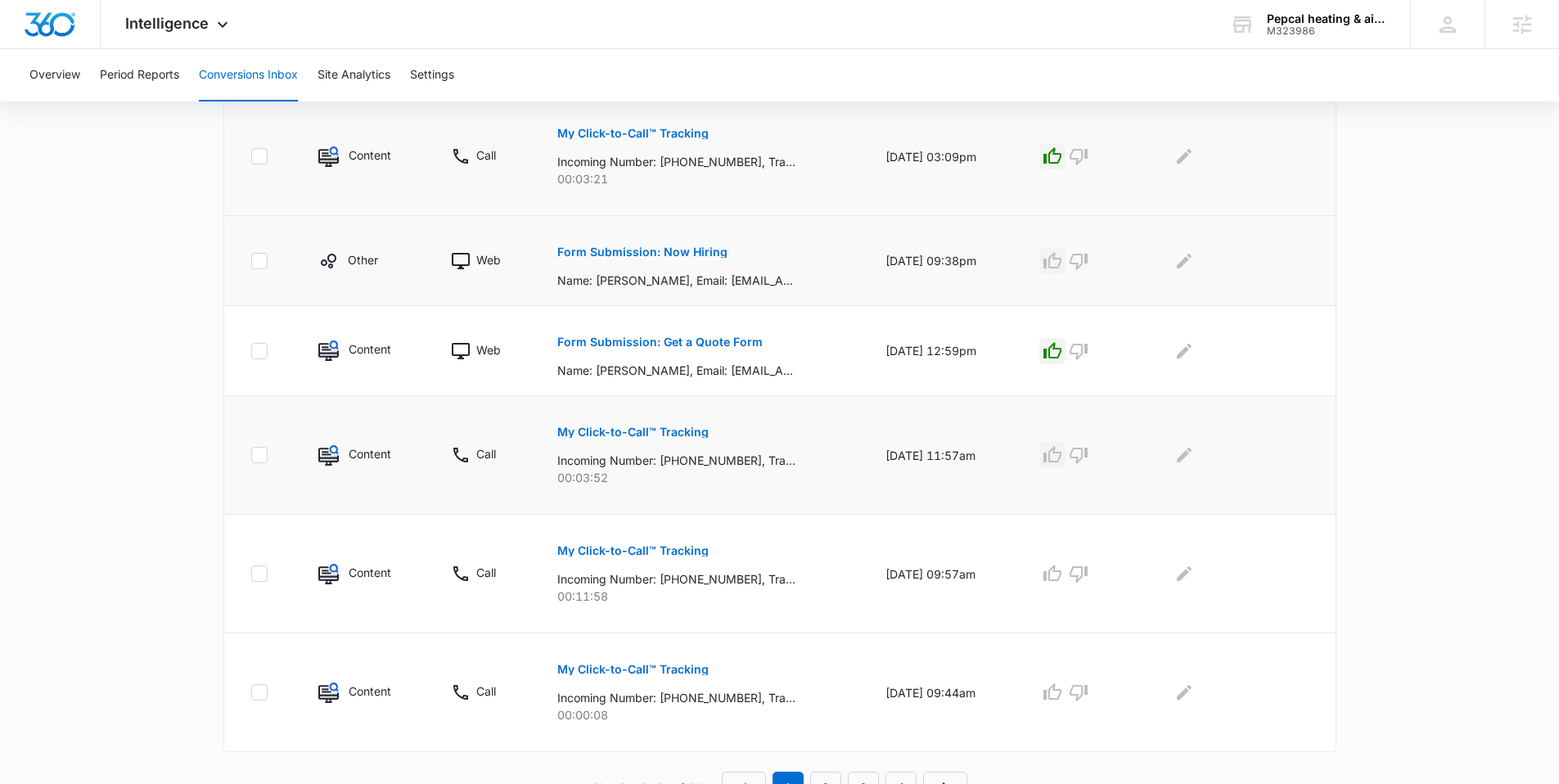
click at [1062, 453] on icon "button" at bounding box center [1052, 454] width 19 height 19
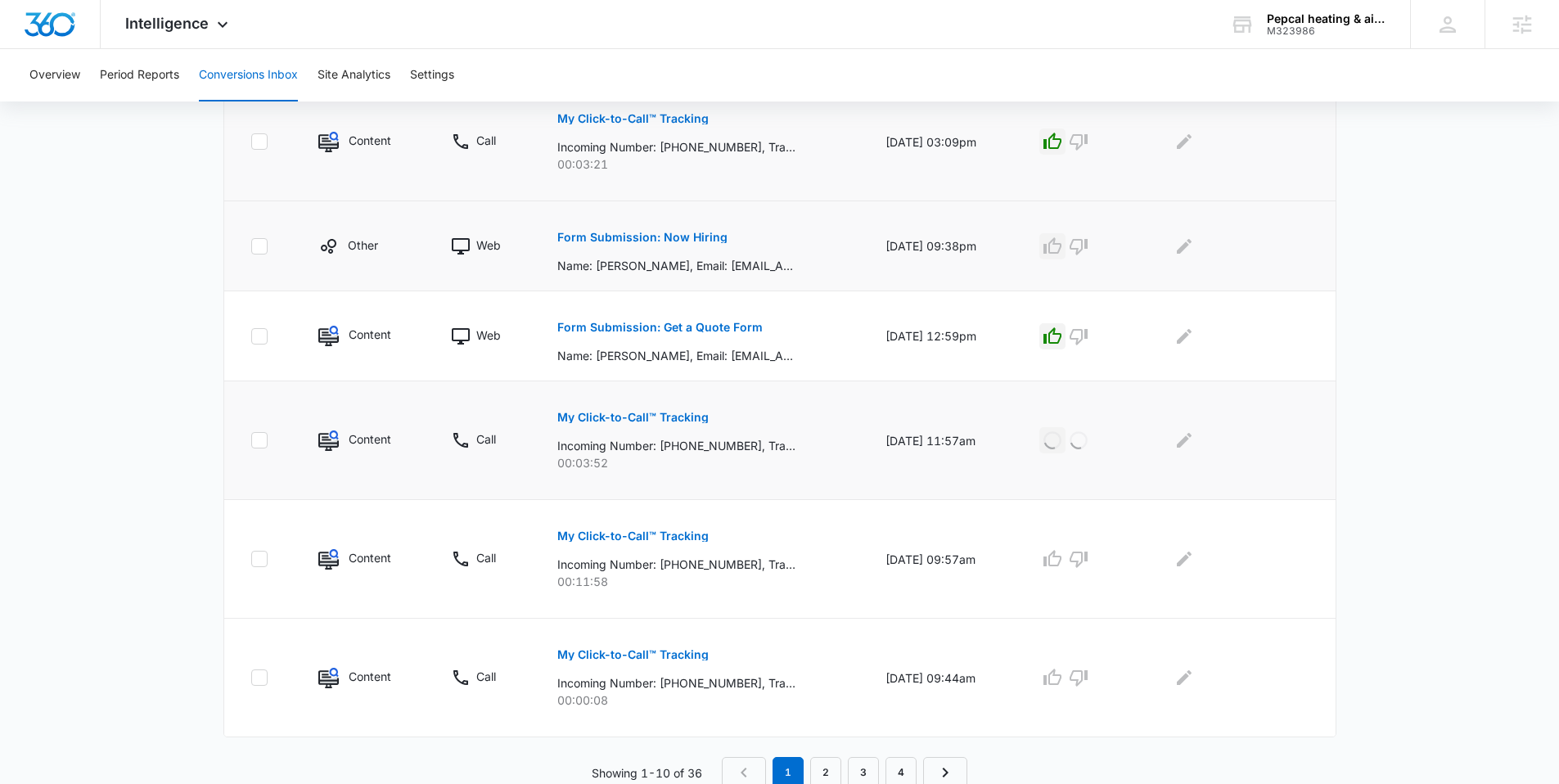
scroll to position [854, 0]
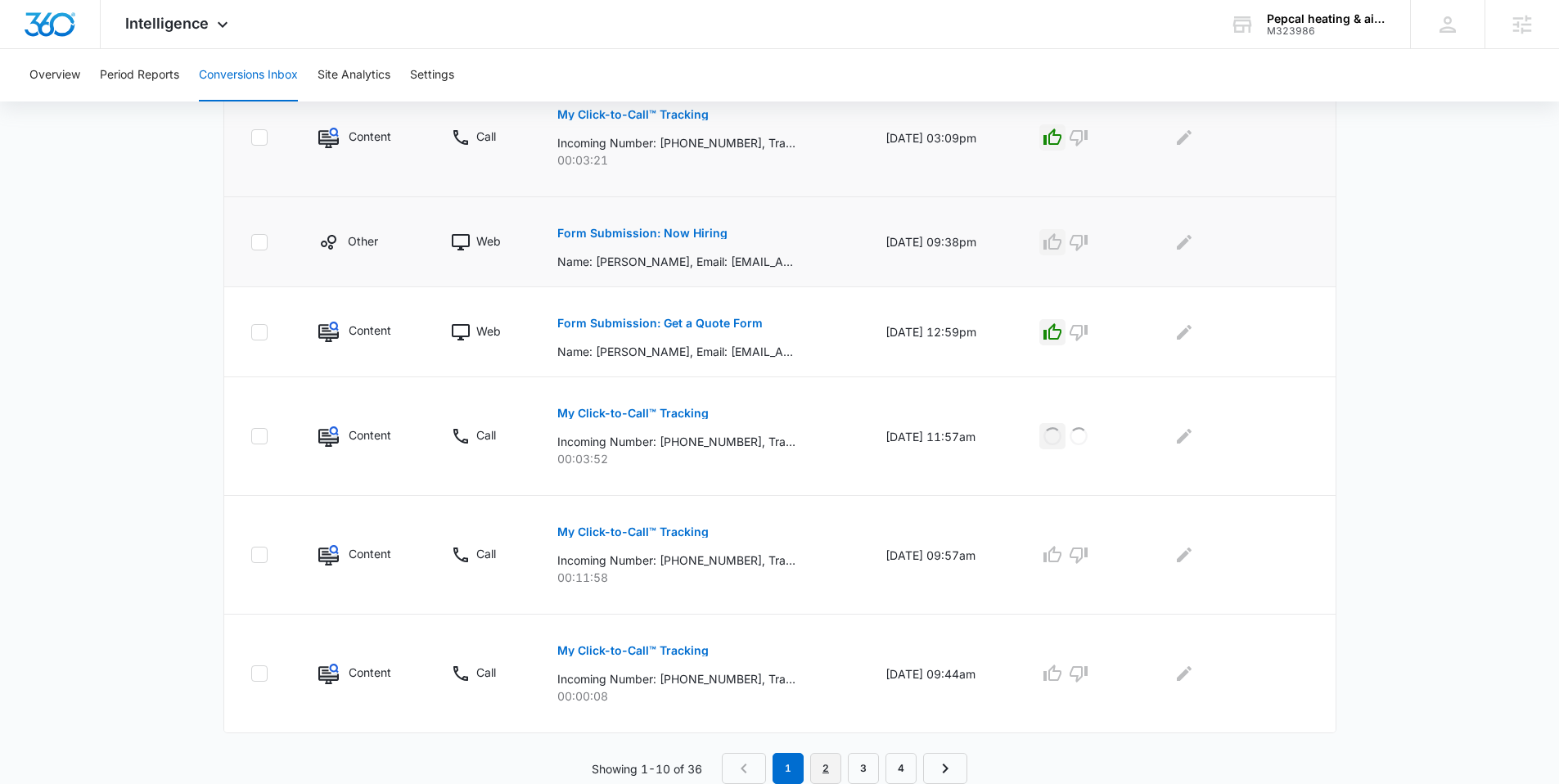
click at [819, 759] on link "2" at bounding box center [825, 767] width 31 height 31
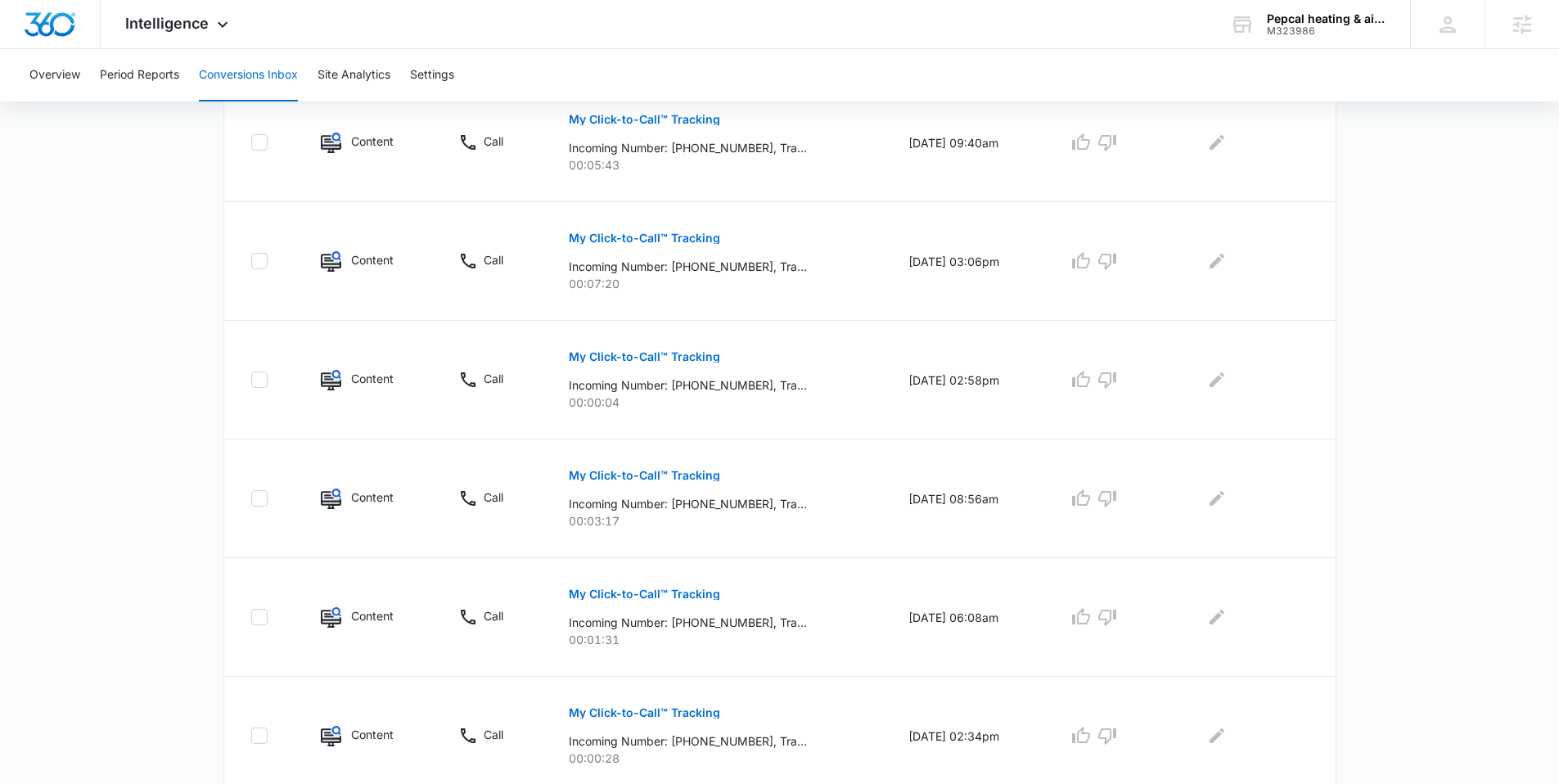
scroll to position [0, 0]
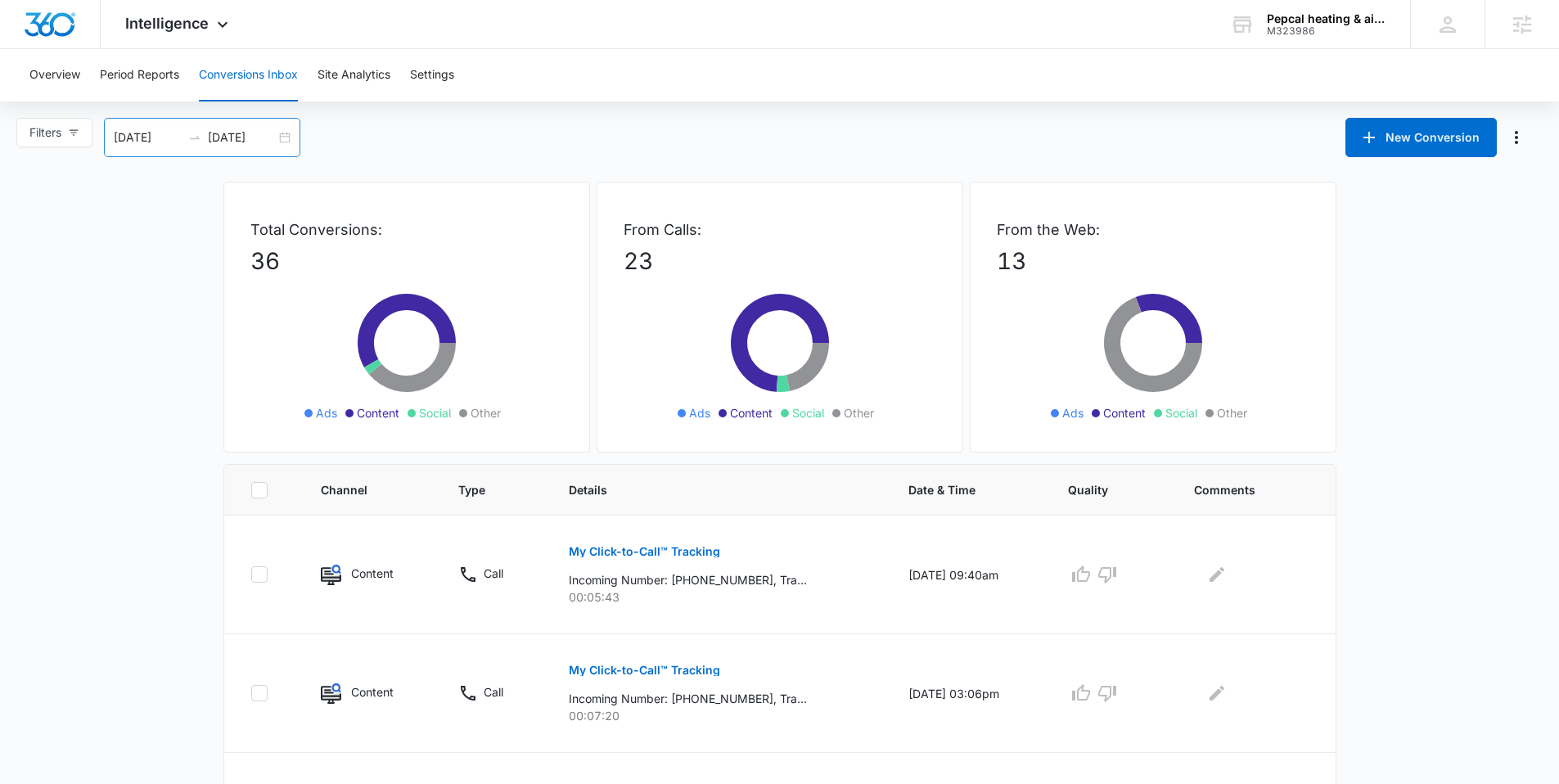
click at [284, 134] on div "[DATE] [DATE]" at bounding box center [202, 137] width 197 height 39
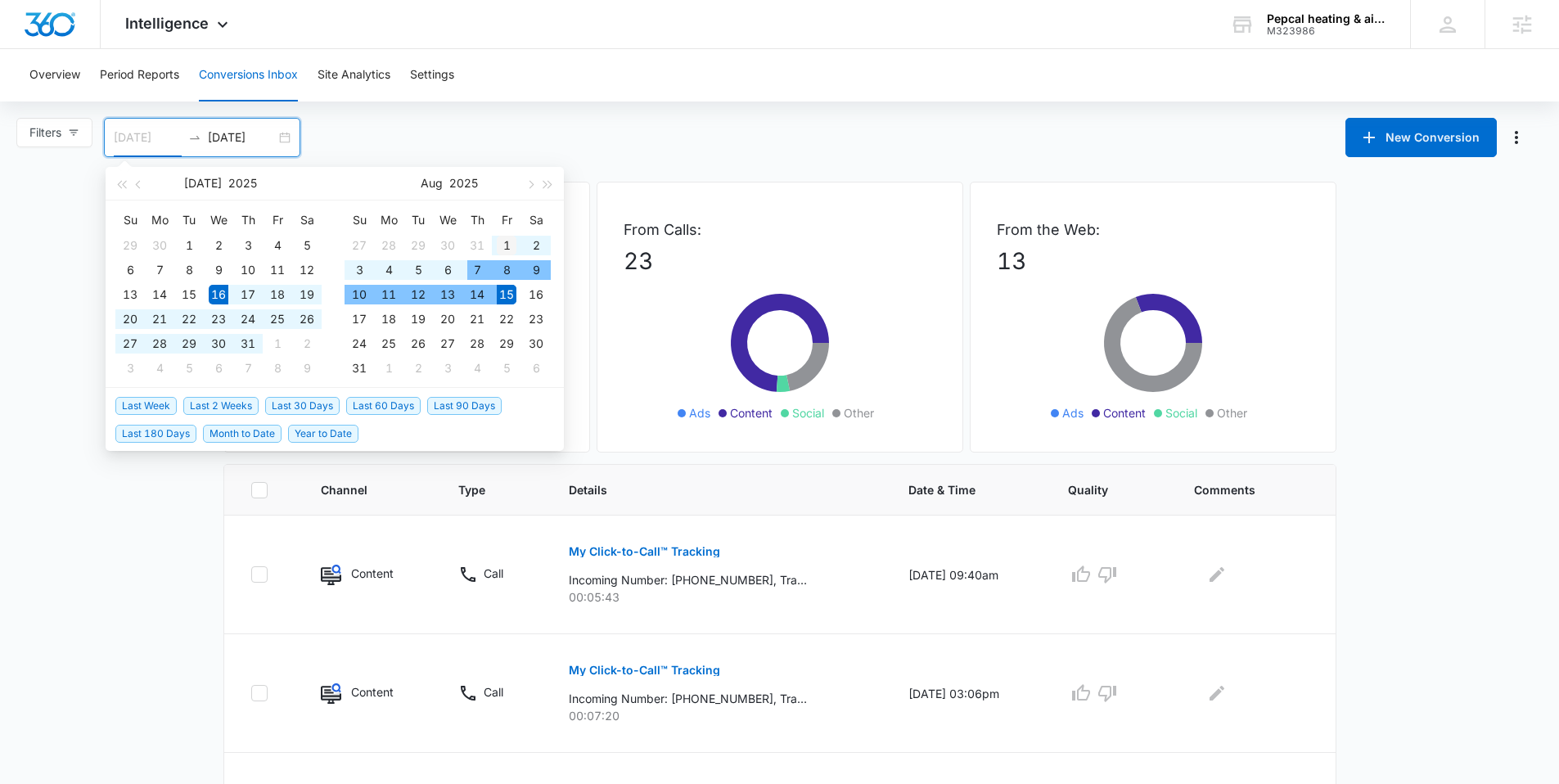
type input "[DATE]"
click at [497, 246] on div "1" at bounding box center [506, 246] width 19 height 19
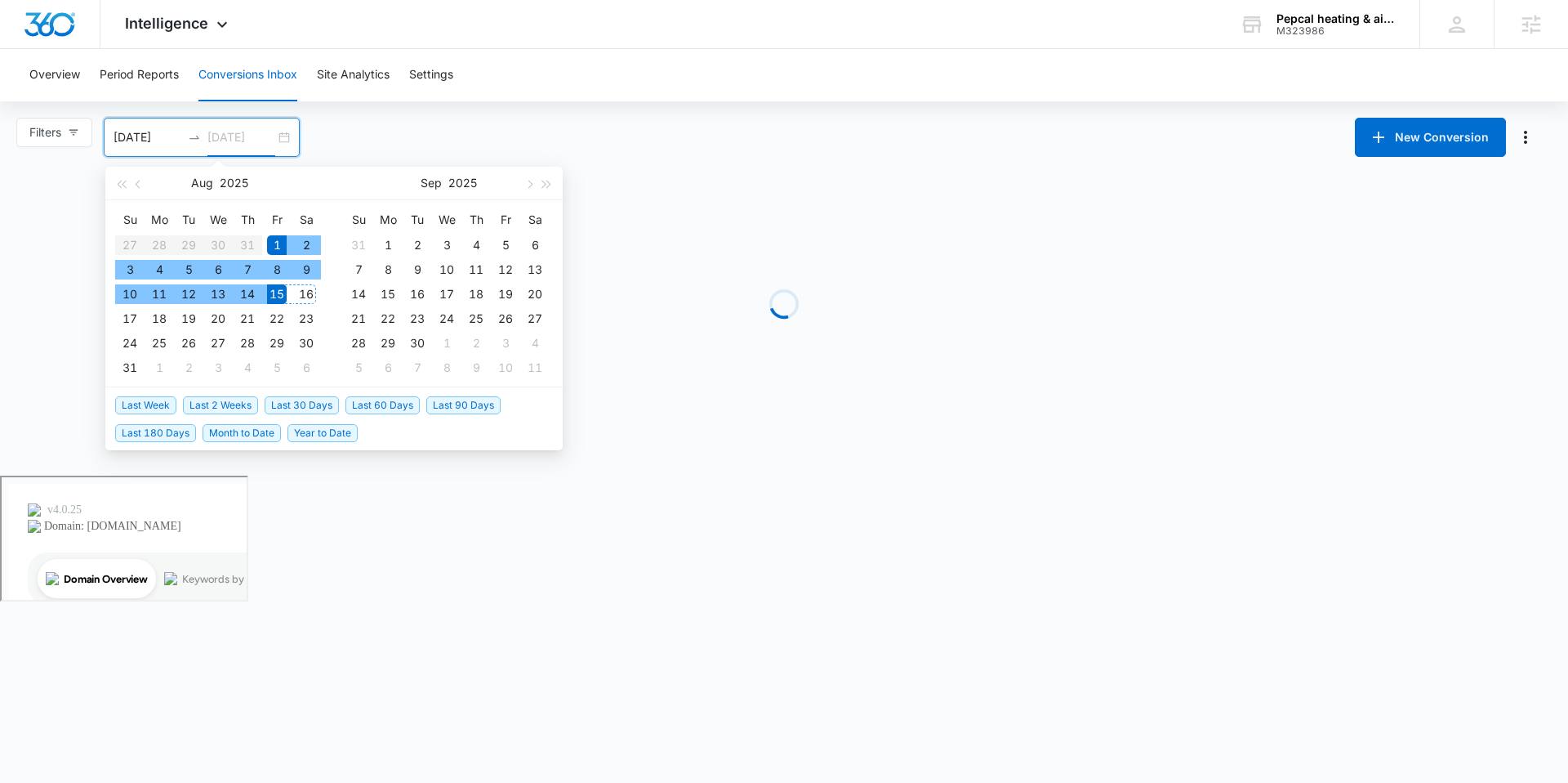
type input "[DATE]"
click at [275, 296] on div "15" at bounding box center [277, 294] width 19 height 19
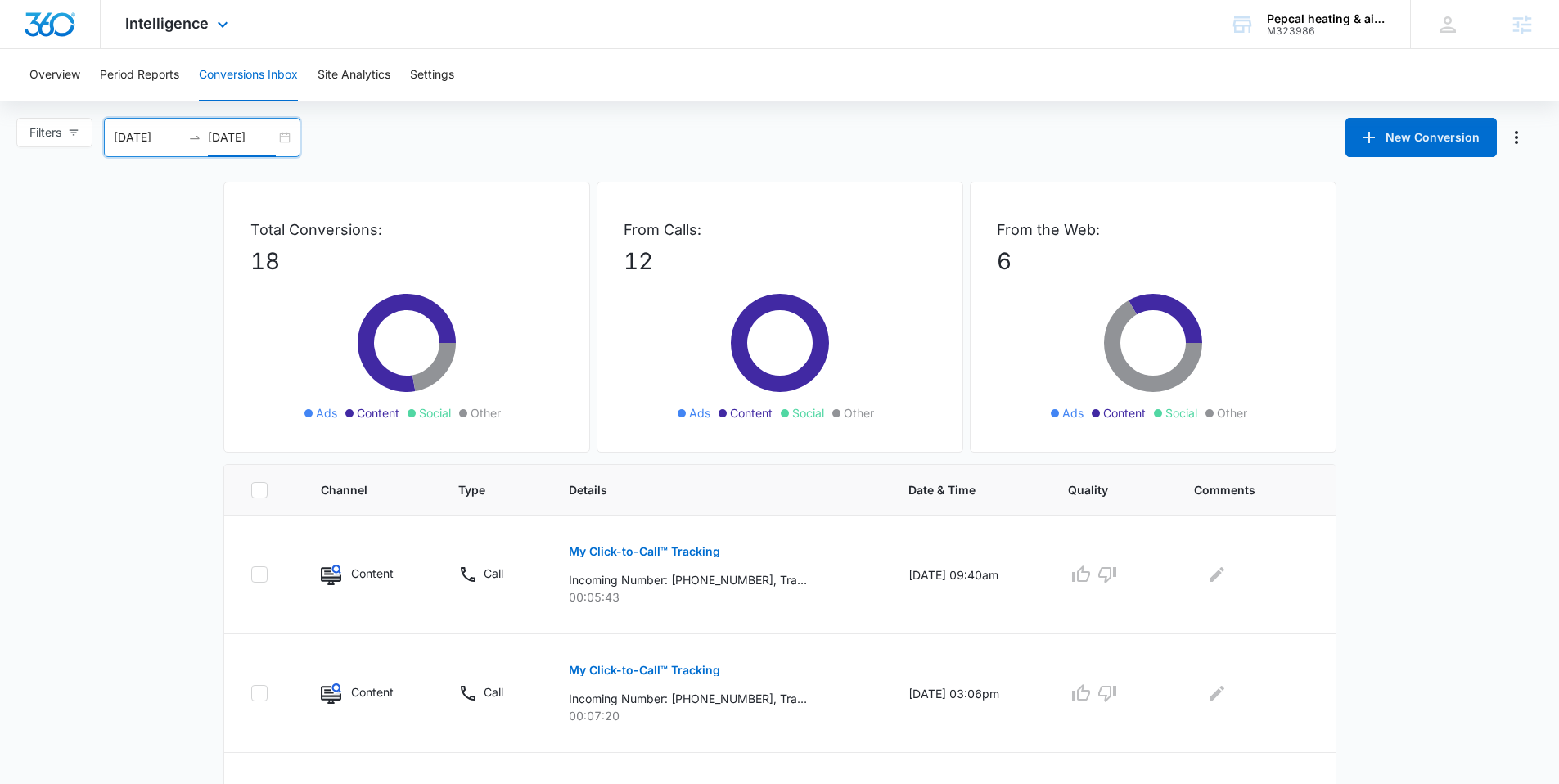
click at [208, 30] on div "Intelligence Apps Reputation Websites Forms CRM Email Social POS Content Ads In…" at bounding box center [179, 24] width 156 height 48
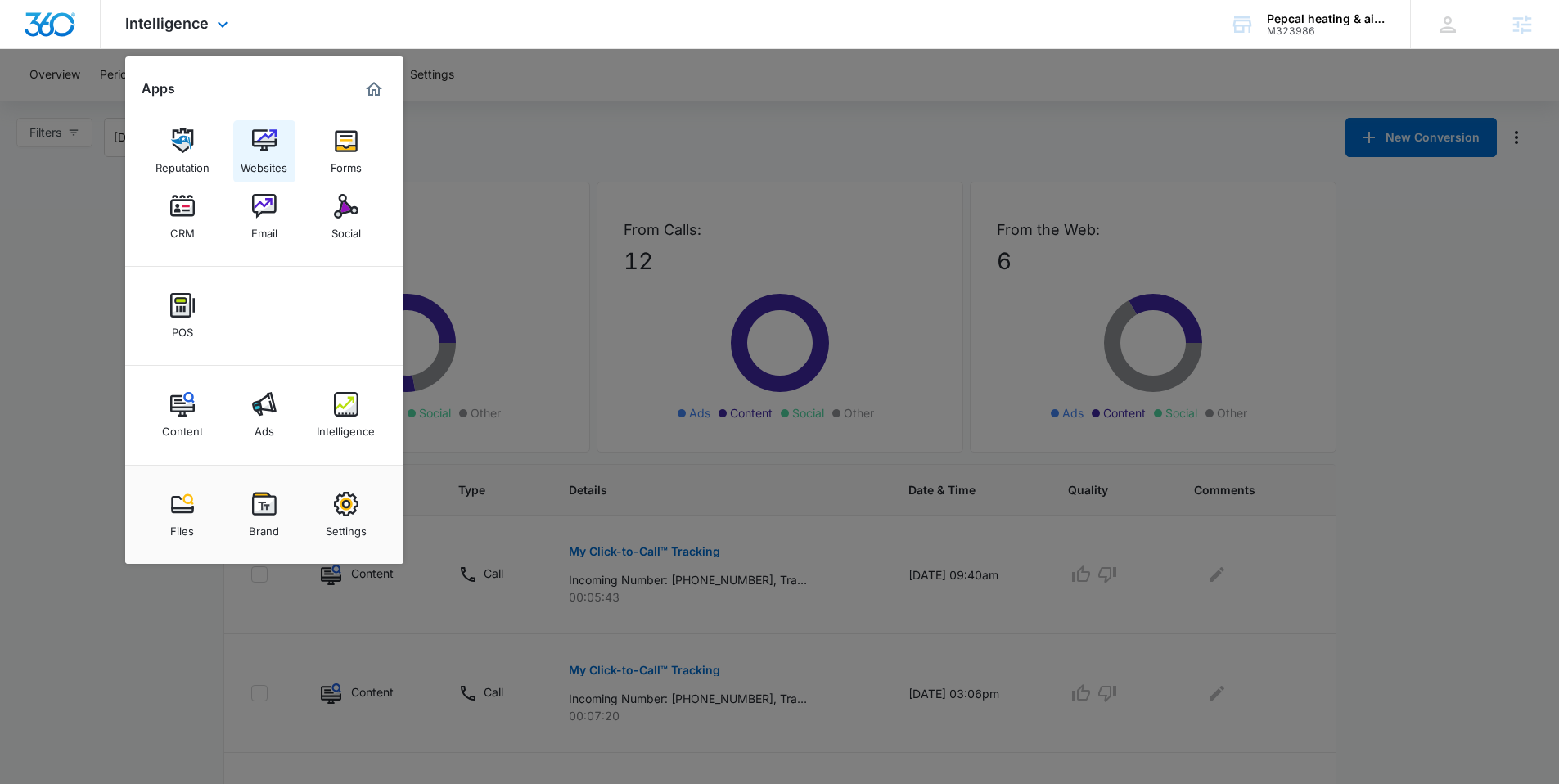
click at [277, 161] on div "Websites" at bounding box center [263, 163] width 46 height 21
